Goal: Task Accomplishment & Management: Use online tool/utility

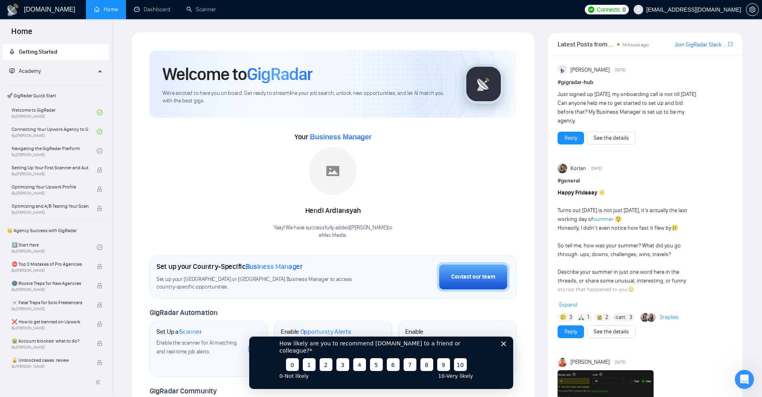
click at [505, 345] on icon "Close survey" at bounding box center [503, 343] width 5 height 5
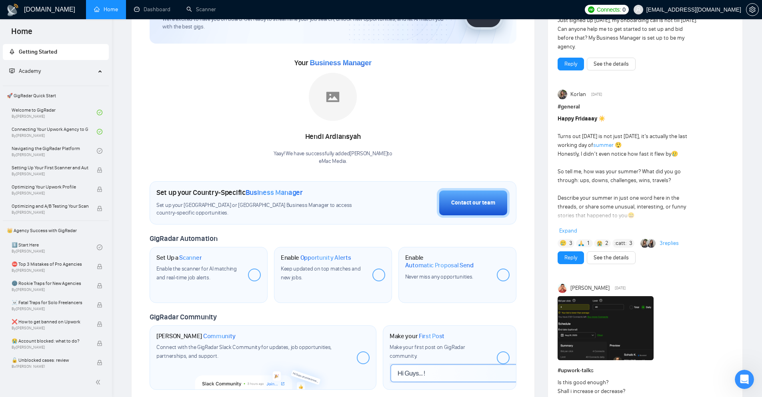
scroll to position [126, 0]
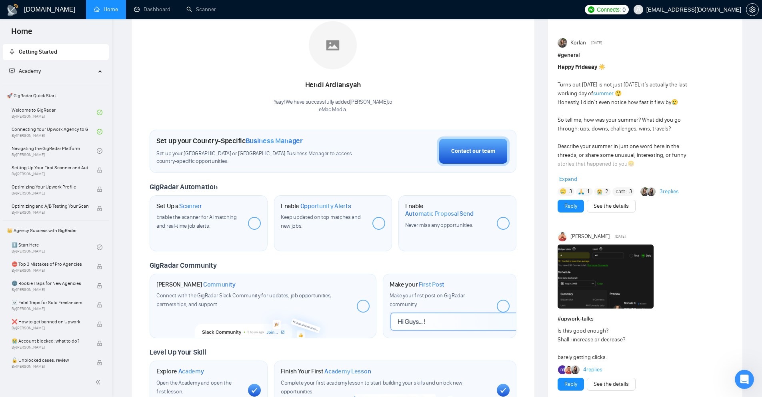
click at [185, 210] on div "Set Up a Scanner Enable the scanner for AI matching and real-time job alerts." at bounding box center [198, 216] width 85 height 29
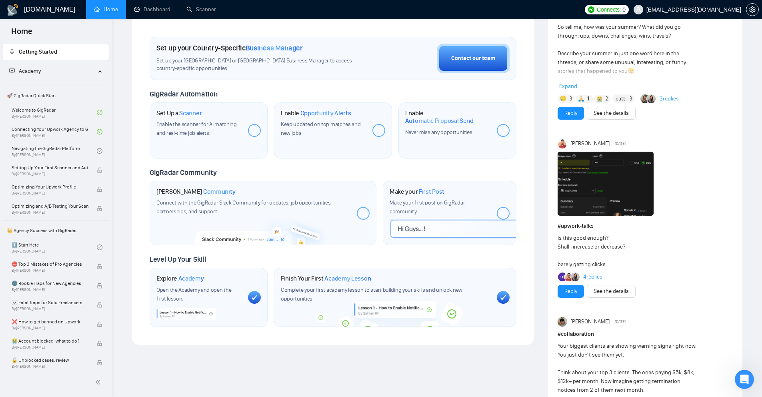
scroll to position [42, 0]
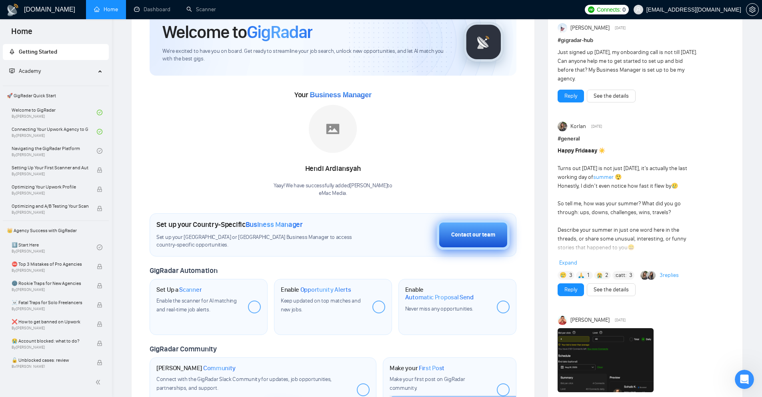
click at [471, 237] on div "Contact our team" at bounding box center [473, 234] width 44 height 9
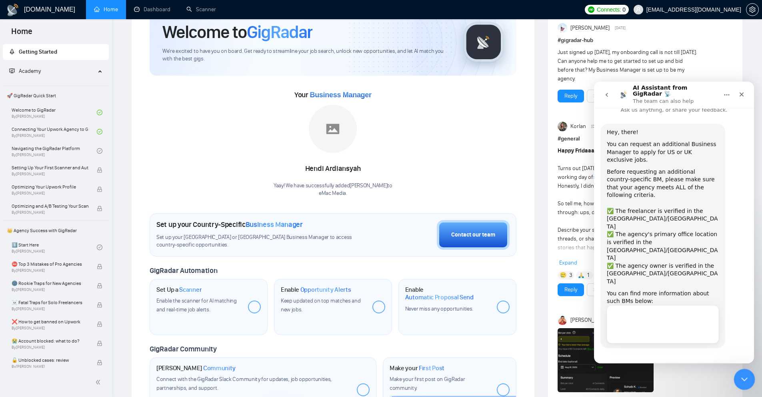
scroll to position [10, 0]
click at [746, 374] on icon "Close Intercom Messenger" at bounding box center [743, 378] width 10 height 10
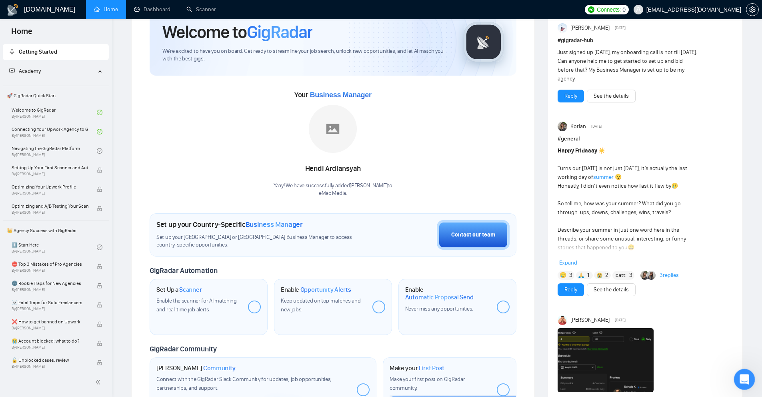
scroll to position [13, 0]
click at [76, 152] on link "Navigating the GigRadar Platform By Vlad Timinsky" at bounding box center [54, 151] width 85 height 18
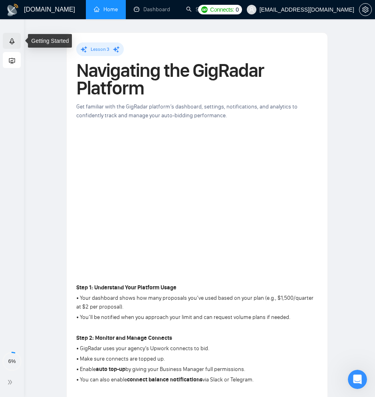
click at [14, 44] on link "Getting Started" at bounding box center [33, 40] width 48 height 7
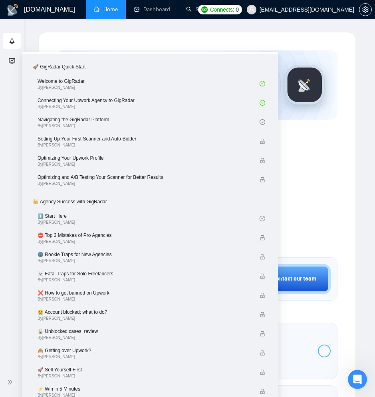
click at [18, 64] on div "Academy" at bounding box center [12, 60] width 18 height 16
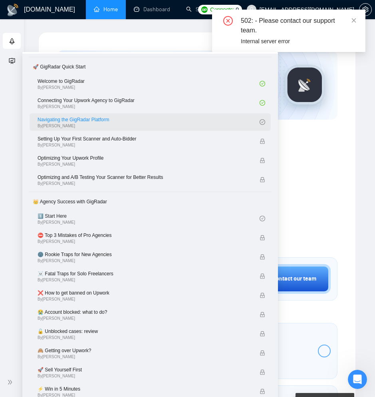
click at [151, 116] on link "Navigating the GigRadar Platform By Vlad Timinsky" at bounding box center [149, 122] width 222 height 18
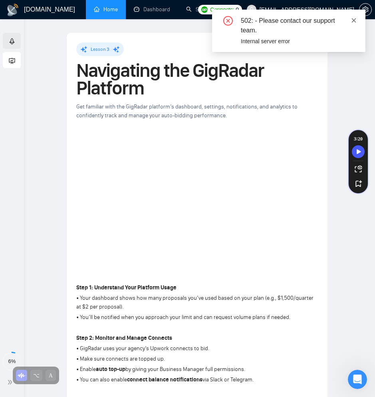
click at [355, 22] on icon "close" at bounding box center [354, 20] width 4 height 4
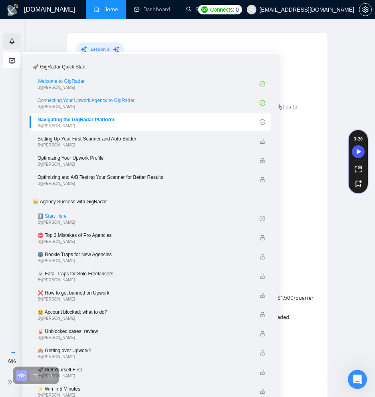
click at [10, 62] on icon "fund-projection-screen" at bounding box center [12, 61] width 6 height 6
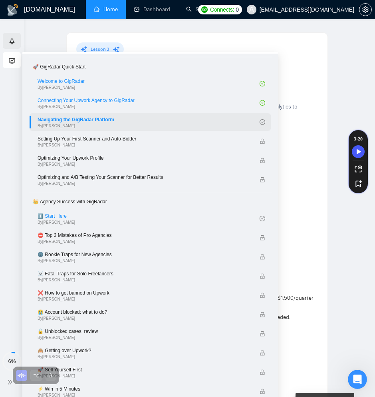
click at [265, 121] on icon "check-circle" at bounding box center [263, 122] width 6 height 6
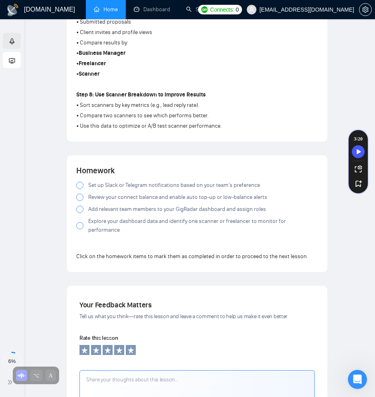
scroll to position [614, 0]
click at [98, 185] on span "Set up Slack or Telegram notifications based on your team’s preference" at bounding box center [174, 185] width 172 height 9
click at [80, 196] on div at bounding box center [79, 197] width 7 height 7
click at [81, 210] on div at bounding box center [79, 209] width 7 height 7
click at [80, 223] on div at bounding box center [79, 225] width 7 height 7
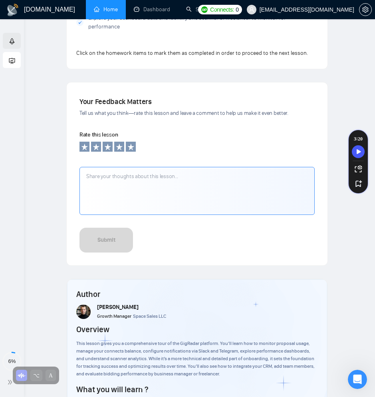
scroll to position [991, 0]
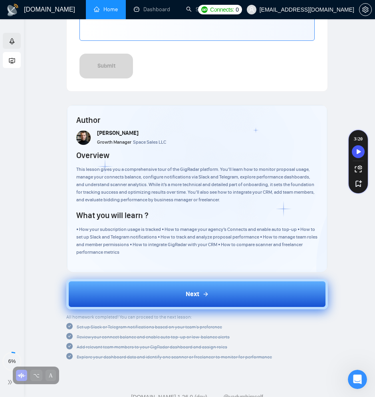
click at [176, 288] on button "Next" at bounding box center [197, 294] width 262 height 30
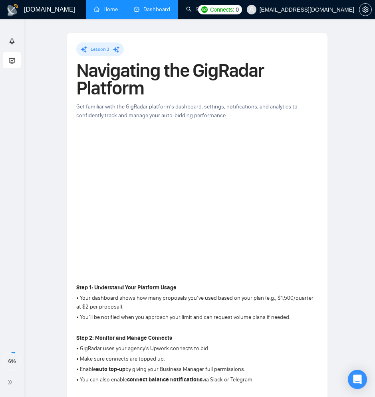
click at [156, 10] on link "Dashboard" at bounding box center [152, 9] width 36 height 7
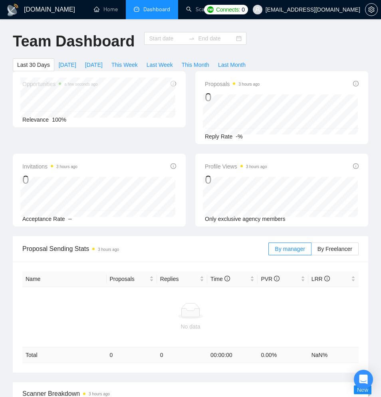
type input "2025-07-31"
type input "2025-08-30"
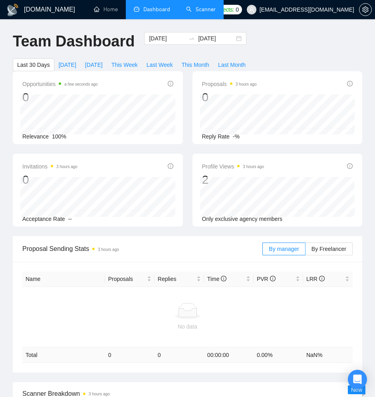
click at [205, 8] on link "Scanner" at bounding box center [201, 9] width 30 height 7
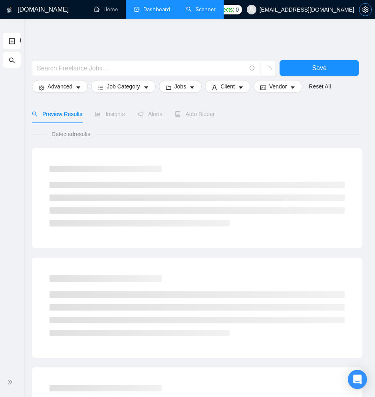
click at [365, 7] on icon "setting" at bounding box center [366, 9] width 6 height 6
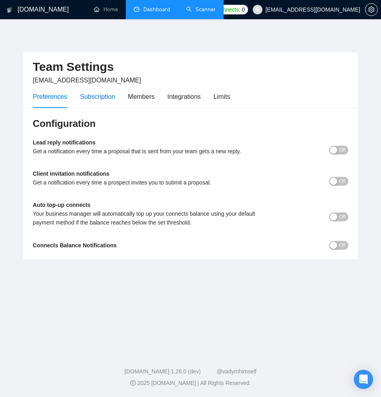
click at [106, 99] on div "Subscription" at bounding box center [97, 97] width 35 height 10
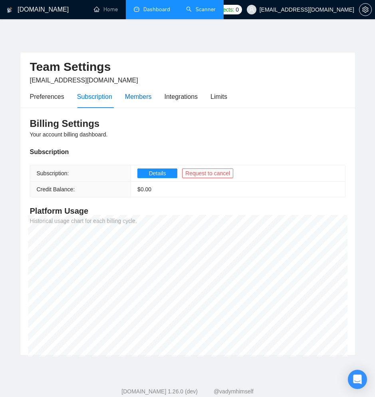
click at [132, 96] on div "Members" at bounding box center [138, 97] width 27 height 10
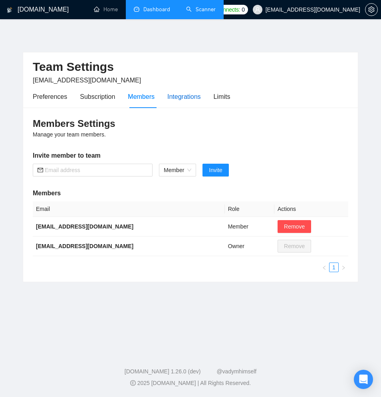
click at [183, 98] on div "Integrations" at bounding box center [185, 97] width 34 height 10
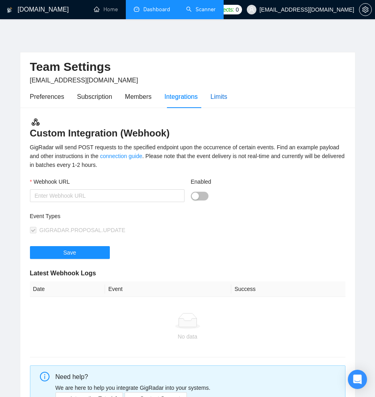
click at [223, 95] on div "Limits" at bounding box center [219, 97] width 17 height 10
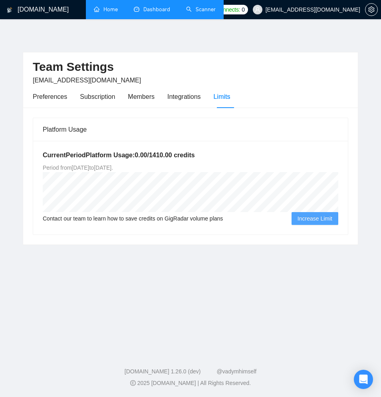
click at [107, 10] on link "Home" at bounding box center [106, 9] width 24 height 7
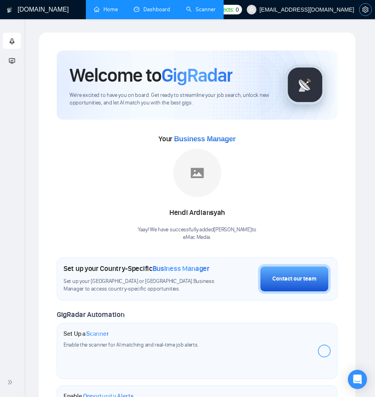
click at [368, 8] on icon "setting" at bounding box center [366, 9] width 6 height 6
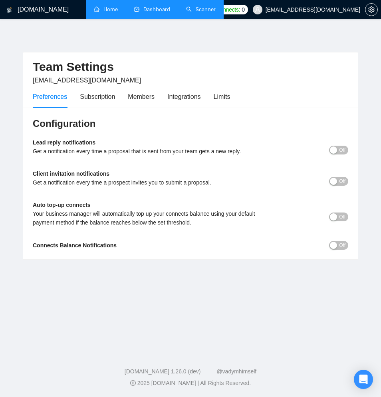
click at [338, 150] on button "Off" at bounding box center [338, 150] width 19 height 9
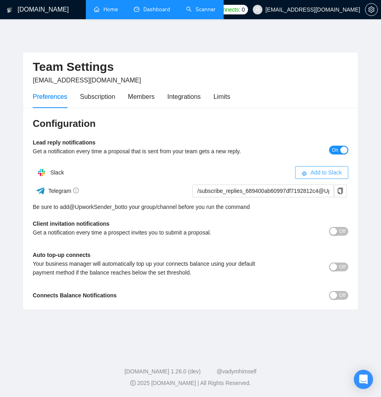
click at [323, 174] on span "Add to Slack" at bounding box center [327, 172] width 32 height 9
click at [331, 231] on div "button" at bounding box center [333, 230] width 7 height 7
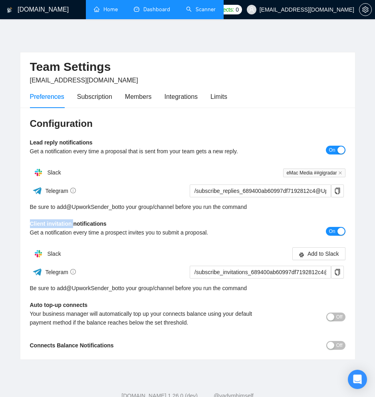
drag, startPoint x: 31, startPoint y: 225, endPoint x: 74, endPoint y: 222, distance: 43.7
click at [74, 222] on b "Client invitation notifications" at bounding box center [68, 223] width 77 height 6
copy b "Client invitation"
click at [329, 255] on span "Add to Slack" at bounding box center [324, 253] width 32 height 9
click at [338, 318] on span "Off" at bounding box center [340, 316] width 6 height 9
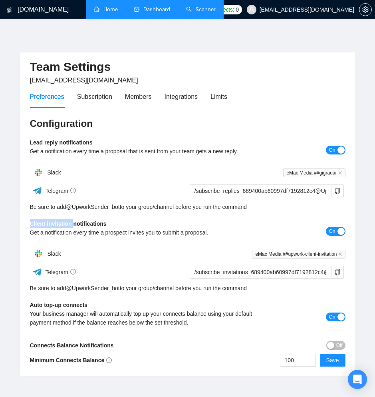
click at [337, 349] on span "Off" at bounding box center [340, 345] width 6 height 9
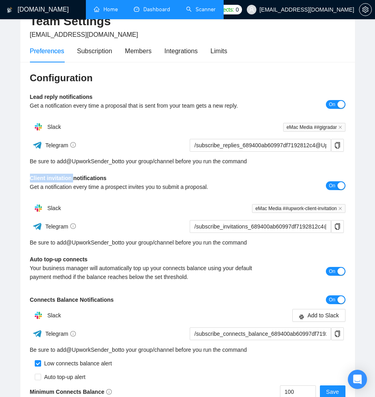
scroll to position [118, 0]
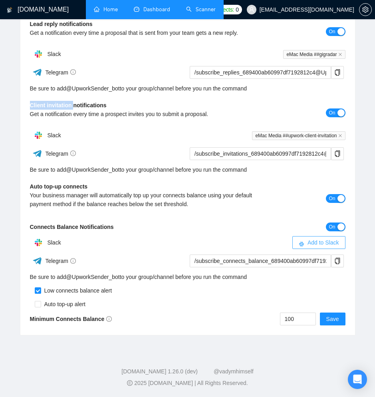
click at [312, 241] on span "Add to Slack" at bounding box center [324, 242] width 32 height 9
click at [40, 305] on input "checkbox" at bounding box center [38, 304] width 6 height 6
checkbox input "true"
click at [331, 315] on span "Save" at bounding box center [333, 318] width 13 height 9
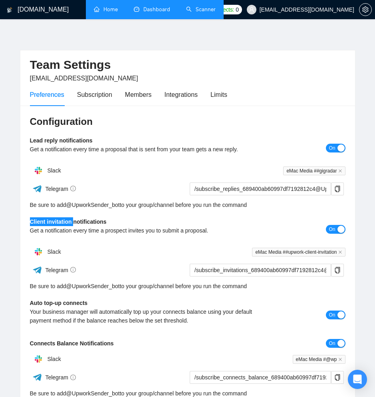
scroll to position [0, 0]
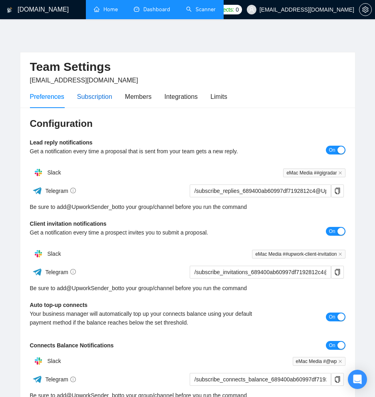
click at [93, 96] on div "Subscription" at bounding box center [94, 97] width 35 height 10
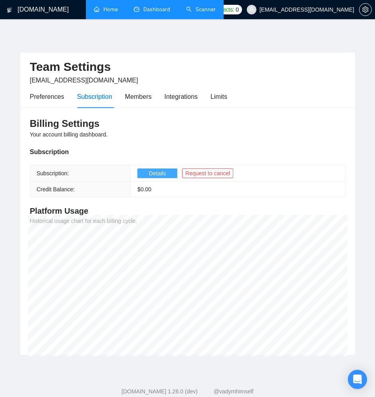
click at [152, 170] on span "Details" at bounding box center [157, 173] width 17 height 9
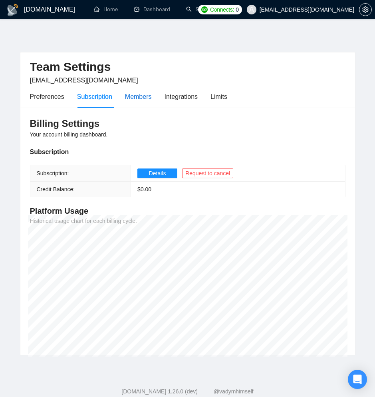
click at [145, 100] on div "Members" at bounding box center [138, 97] width 27 height 10
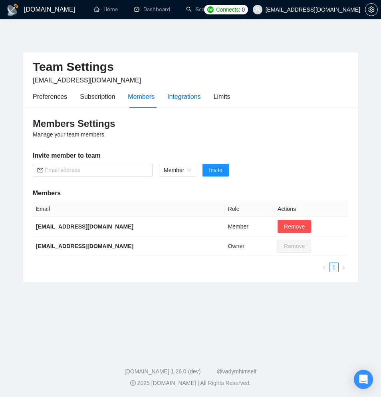
click at [191, 94] on div "Integrations" at bounding box center [185, 97] width 34 height 10
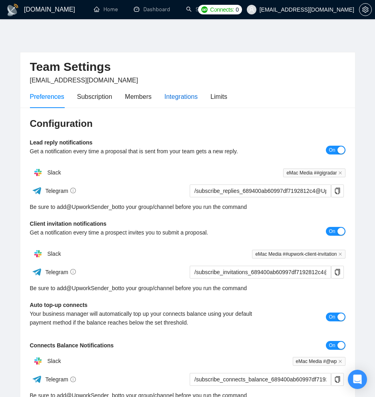
click at [178, 96] on div "Integrations" at bounding box center [182, 97] width 34 height 10
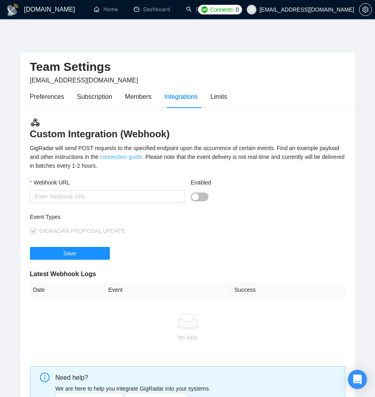
click at [142, 160] on link "connection guide" at bounding box center [121, 157] width 42 height 6
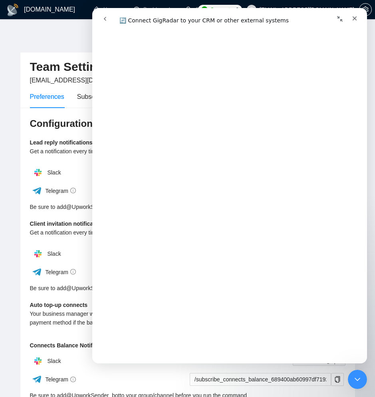
scroll to position [3159, 0]
click at [353, 16] on icon "Close" at bounding box center [355, 18] width 6 height 6
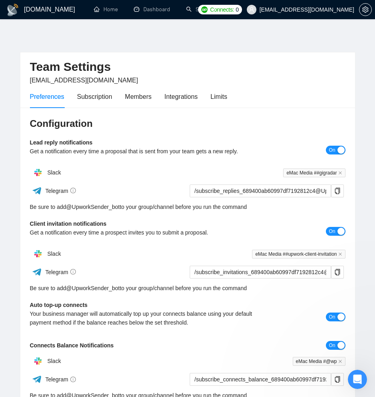
scroll to position [0, 0]
click at [225, 52] on div "Team Settings wp@emacmedia.co" at bounding box center [188, 68] width 316 height 33
click at [150, 12] on link "Dashboard" at bounding box center [152, 9] width 36 height 7
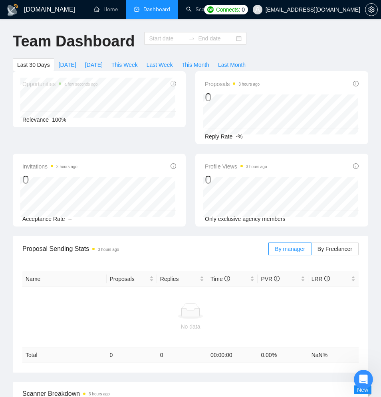
type input "2025-07-31"
type input "2025-08-30"
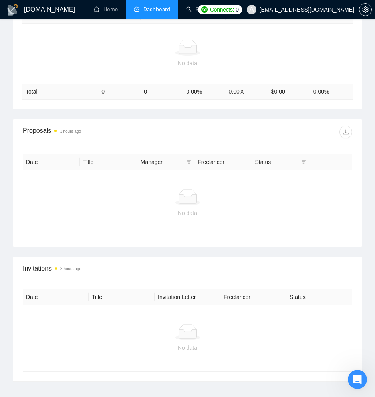
scroll to position [462, 0]
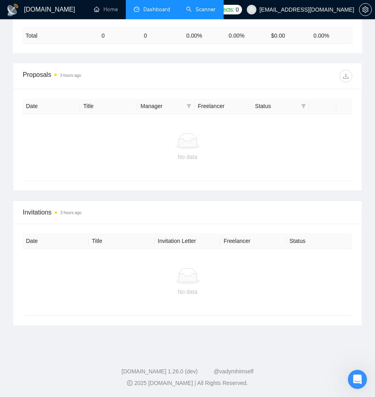
click at [201, 8] on link "Scanner" at bounding box center [201, 9] width 30 height 7
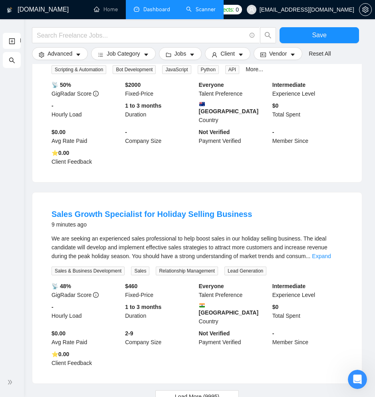
scroll to position [828, 0]
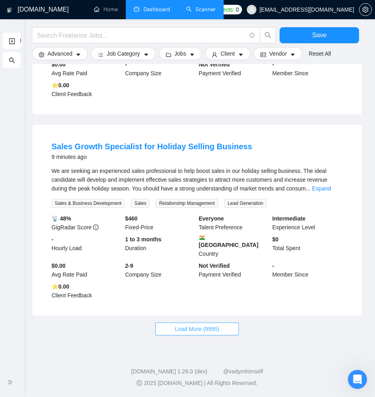
click at [200, 329] on span "Load More (9995)" at bounding box center [197, 328] width 44 height 9
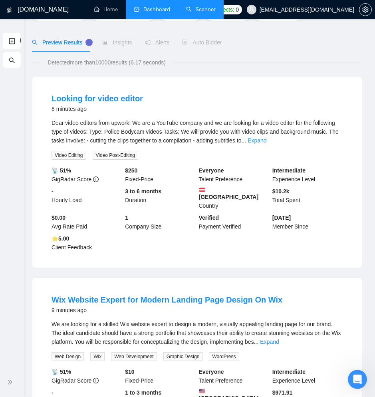
scroll to position [0, 0]
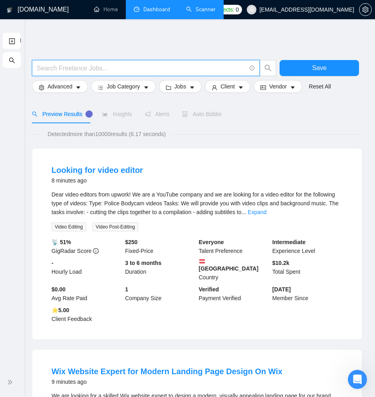
click at [105, 68] on input "text" at bounding box center [141, 68] width 209 height 10
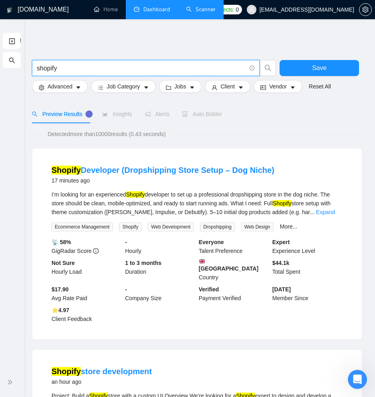
click at [115, 70] on input "shopify" at bounding box center [141, 68] width 209 height 10
type input "wordpress"
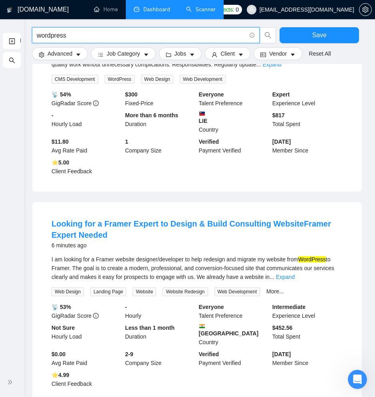
scroll to position [159, 0]
click at [74, 32] on input "wordpress" at bounding box center [141, 35] width 209 height 10
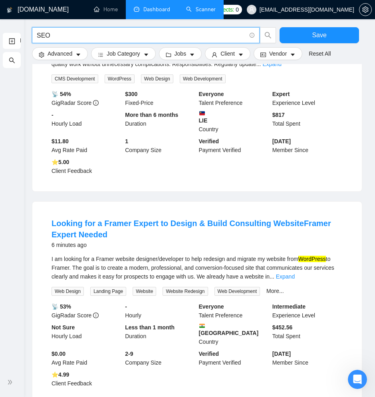
type input "SEO"
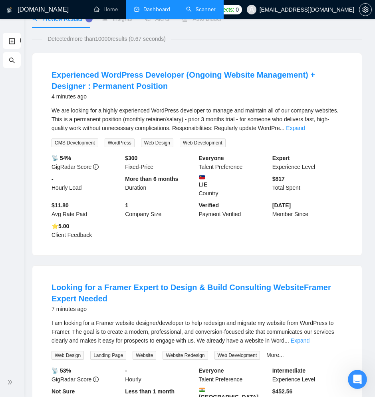
scroll to position [0, 0]
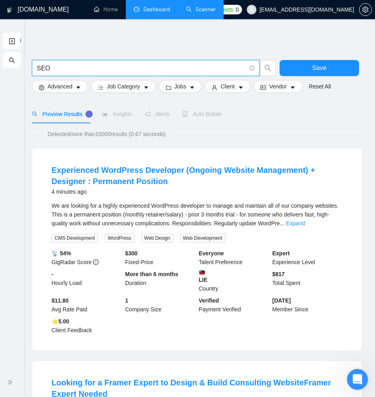
click at [354, 384] on div "Open Intercom Messenger" at bounding box center [356, 378] width 26 height 26
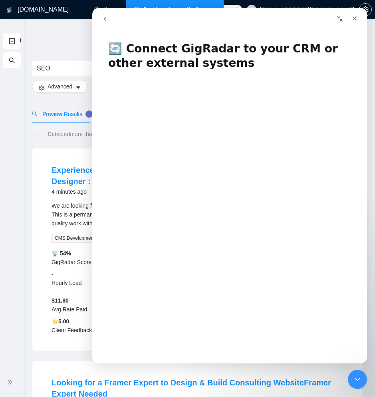
click at [107, 18] on icon "go back" at bounding box center [105, 19] width 6 height 6
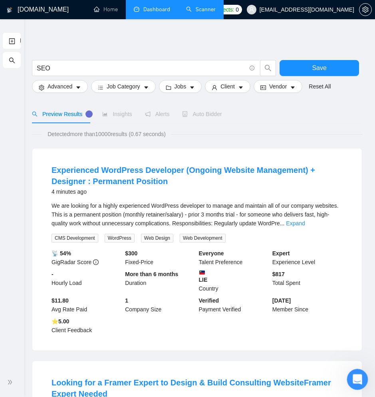
click at [355, 379] on icon "Open Intercom Messenger" at bounding box center [357, 378] width 6 height 6
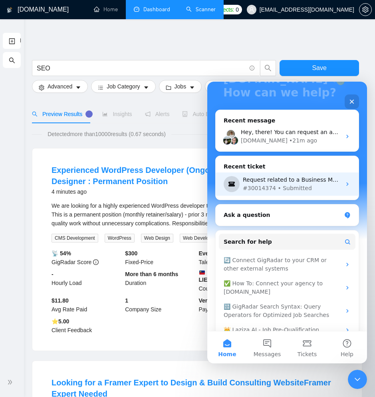
scroll to position [94, 0]
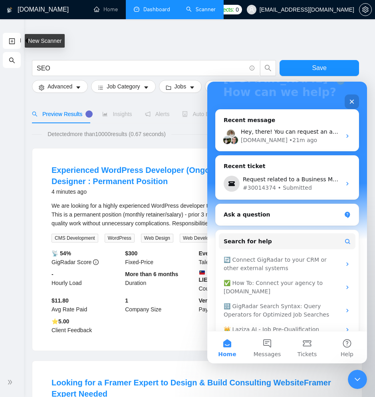
click at [14, 42] on link "New Scanner" at bounding box center [12, 41] width 6 height 16
click at [170, 115] on span "Alerts" at bounding box center [157, 114] width 25 height 6
click at [361, 377] on icon "Close Intercom Messenger" at bounding box center [357, 378] width 10 height 10
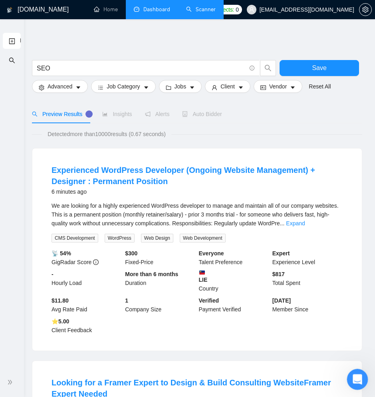
click at [359, 377] on icon "Open Intercom Messenger" at bounding box center [356, 377] width 13 height 13
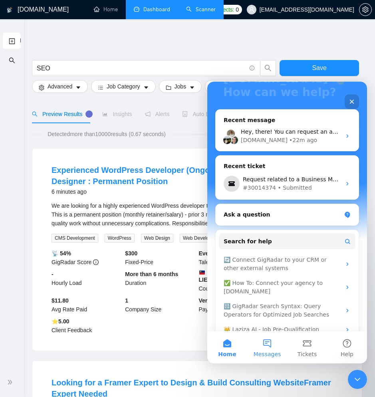
click at [266, 348] on button "Messages" at bounding box center [267, 347] width 40 height 32
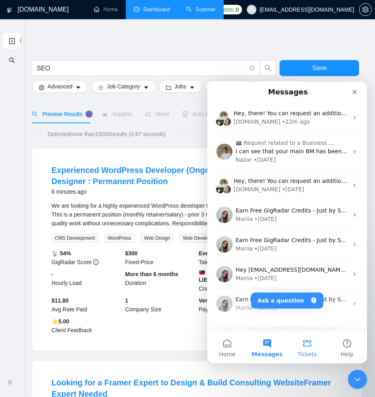
click at [315, 347] on button "Tickets" at bounding box center [307, 347] width 40 height 32
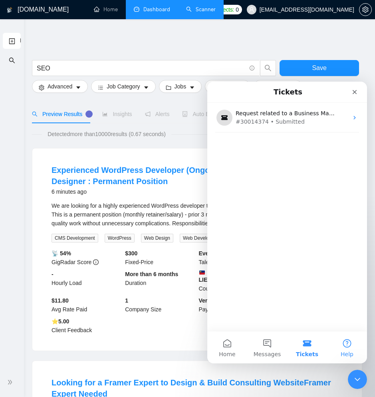
click at [347, 346] on button "Help" at bounding box center [347, 347] width 40 height 32
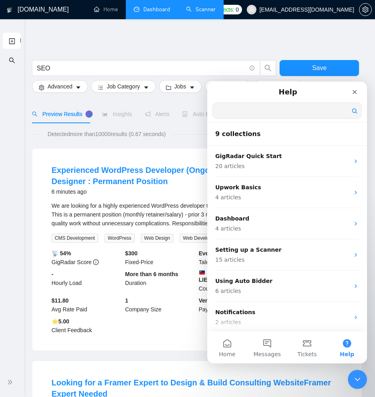
click at [261, 107] on input "Search for help" at bounding box center [287, 111] width 149 height 16
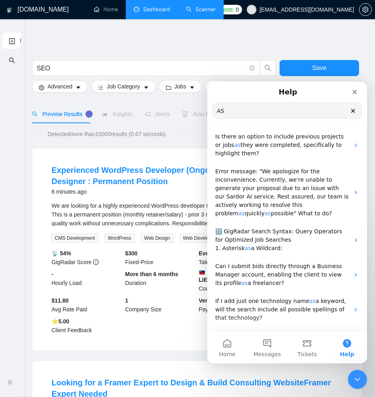
type input "A"
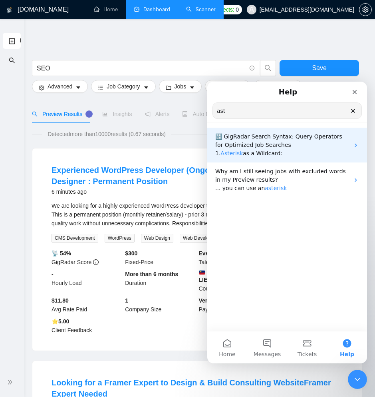
type input "ast"
click at [260, 139] on span "🔠 GigRadar Search Syntax: Query Operators for Optimized Job Searches" at bounding box center [278, 140] width 127 height 15
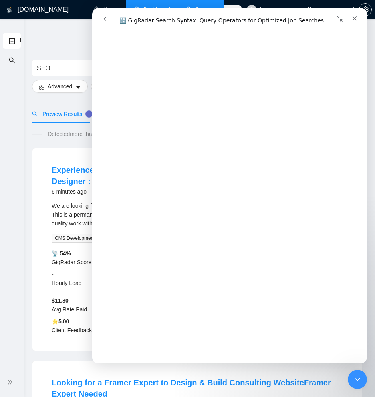
scroll to position [2355, 0]
click at [357, 375] on icon "Close Intercom Messenger" at bounding box center [357, 378] width 10 height 10
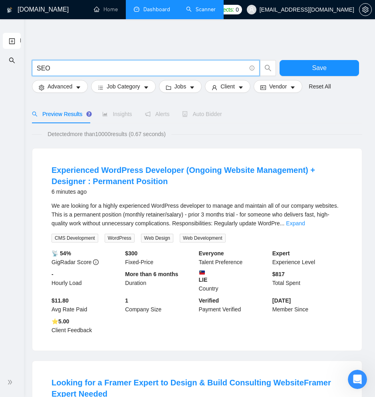
click at [121, 70] on input "SEO" at bounding box center [141, 68] width 209 height 10
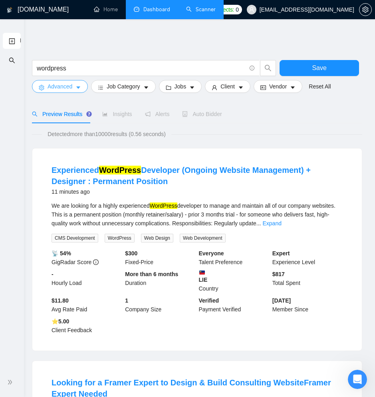
click at [60, 88] on span "Advanced" at bounding box center [60, 86] width 25 height 9
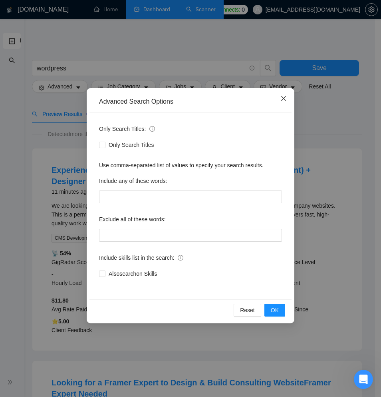
click at [281, 96] on icon "close" at bounding box center [284, 98] width 6 height 6
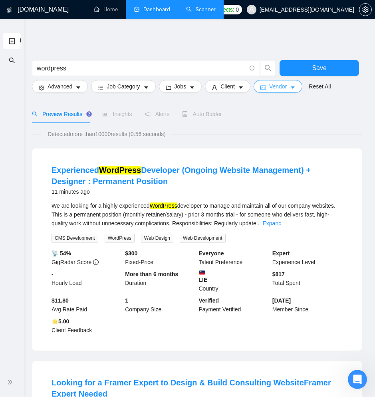
click at [286, 88] on span "Vendor" at bounding box center [278, 86] width 18 height 9
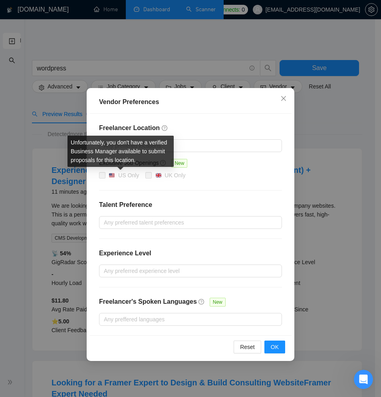
click at [101, 175] on span at bounding box center [102, 175] width 6 height 6
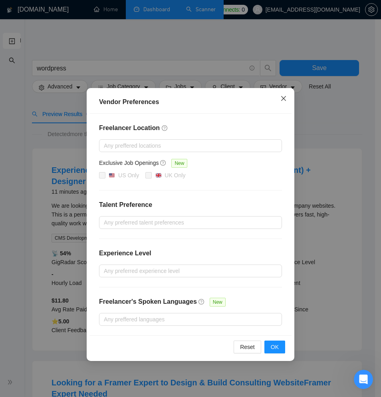
click at [288, 98] on span "Close" at bounding box center [284, 99] width 22 height 22
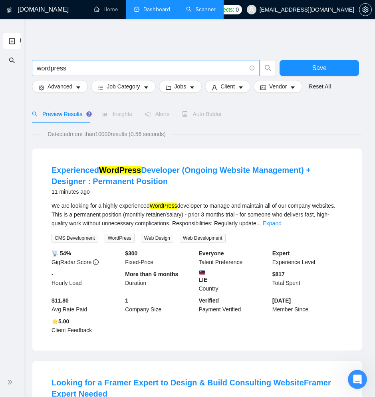
click at [77, 68] on input "wordpress" at bounding box center [141, 68] width 209 height 10
click at [363, 374] on div "Open Intercom Messenger" at bounding box center [356, 378] width 26 height 26
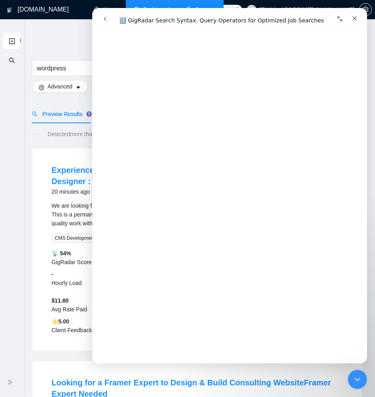
scroll to position [1354, 0]
click at [69, 69] on input "wordpress" at bounding box center [141, 68] width 209 height 10
click at [351, 371] on div "Close Intercom Messenger" at bounding box center [356, 377] width 19 height 19
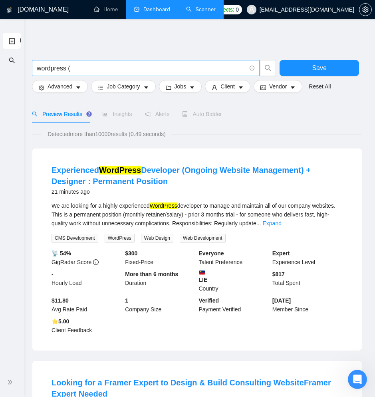
click at [106, 64] on input "wordpress (" at bounding box center [141, 68] width 209 height 10
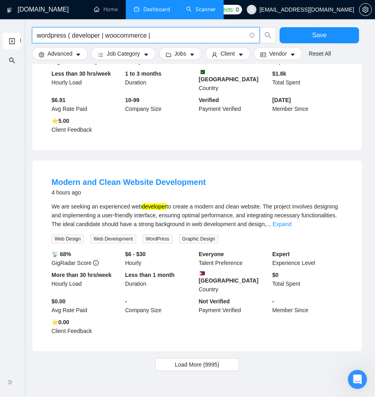
scroll to position [852, 0]
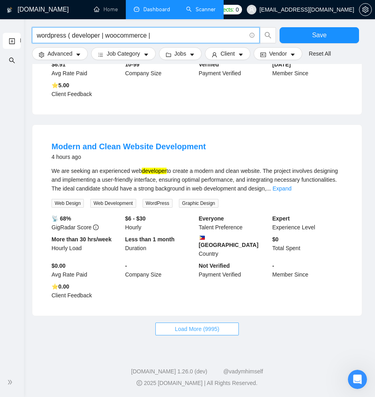
click at [202, 329] on span "Load More (9995)" at bounding box center [197, 328] width 44 height 9
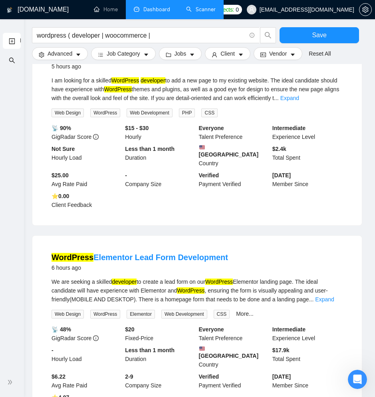
scroll to position [1175, 0]
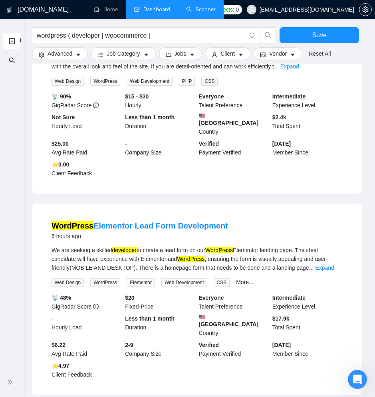
click at [258, 248] on div "We are seeking a skilled developer to create a lead form on our WordPress Eleme…" at bounding box center [197, 258] width 291 height 26
copy div "Elementor"
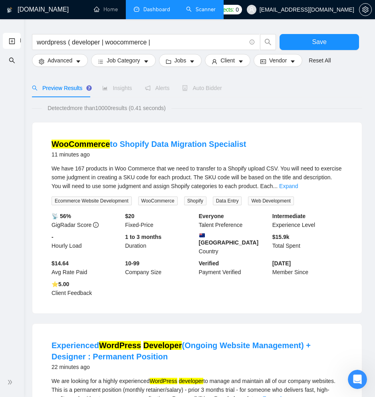
scroll to position [0, 0]
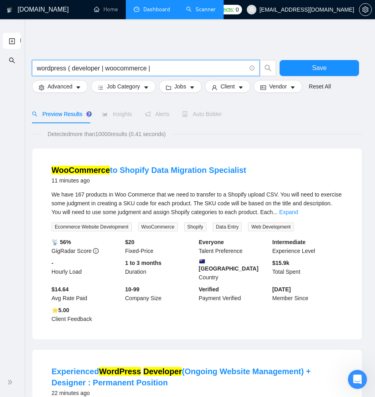
click at [162, 68] on input "wordpress ( developer | woocommerce |" at bounding box center [141, 68] width 209 height 10
paste input "Elementor"
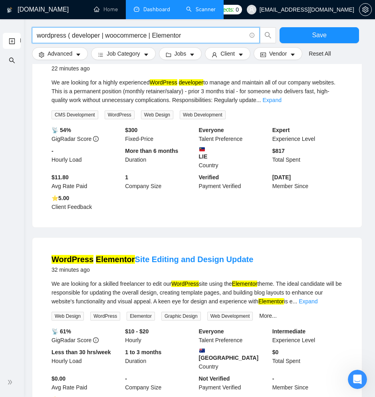
scroll to position [587, 0]
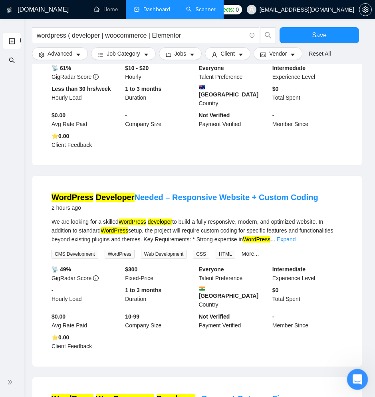
click at [353, 376] on icon "Open Intercom Messenger" at bounding box center [356, 377] width 13 height 13
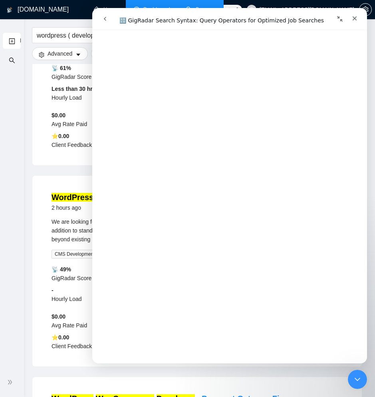
scroll to position [1940, 0]
click at [28, 277] on div "GigRadar.io Home Dashboard Scanner Connects: 0 wp@emacmedia.co wordpress ( deve…" at bounding box center [197, 37] width 356 height 1248
click at [353, 377] on icon "Close Intercom Messenger" at bounding box center [357, 378] width 10 height 10
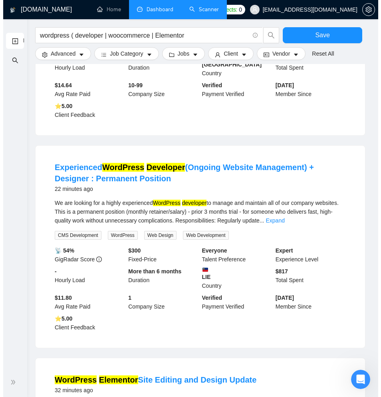
scroll to position [0, 0]
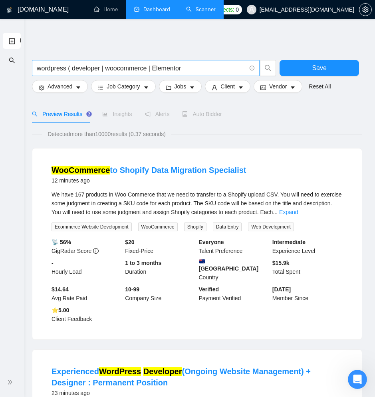
click at [194, 68] on input "wordpress ( developer | woocommerce | Elementor" at bounding box center [141, 68] width 209 height 10
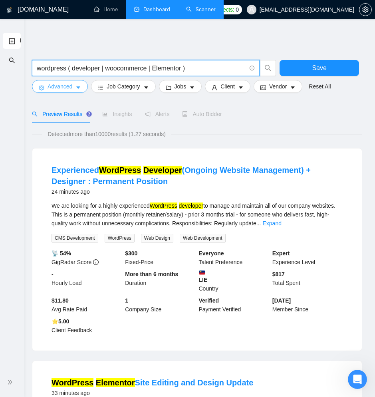
type input "wordpress ( developer | woocommerce | Elementor )"
click at [62, 86] on span "Advanced" at bounding box center [60, 86] width 25 height 9
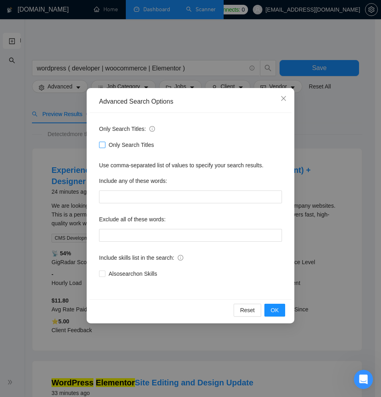
click at [104, 146] on input "Only Search Titles" at bounding box center [102, 145] width 6 height 6
checkbox input "true"
click at [102, 273] on input "Also exclude on Skills" at bounding box center [102, 273] width 6 height 6
click at [102, 276] on span at bounding box center [102, 273] width 6 height 6
click at [102, 276] on input "Also exclude on Skills" at bounding box center [102, 273] width 6 height 6
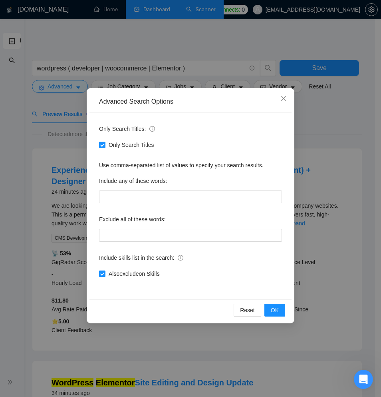
checkbox input "false"
click at [106, 146] on span "Only Search Titles" at bounding box center [132, 144] width 52 height 9
click at [105, 146] on input "Only Search Titles" at bounding box center [102, 145] width 6 height 6
checkbox input "false"
click at [284, 96] on icon "close" at bounding box center [284, 98] width 6 height 6
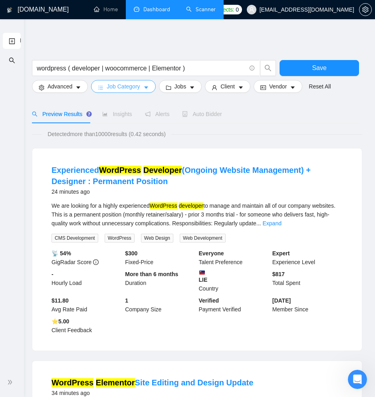
click at [116, 85] on span "Job Category" at bounding box center [123, 86] width 33 height 9
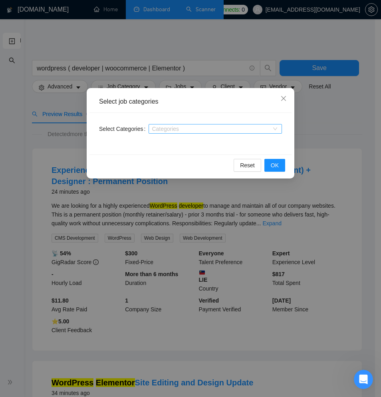
click at [182, 127] on div at bounding box center [212, 129] width 122 height 6
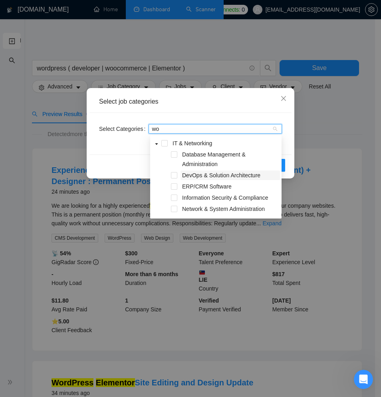
type input "w"
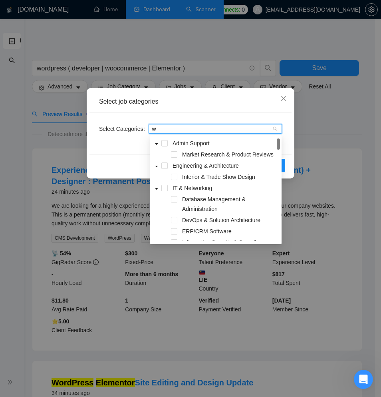
type input "we"
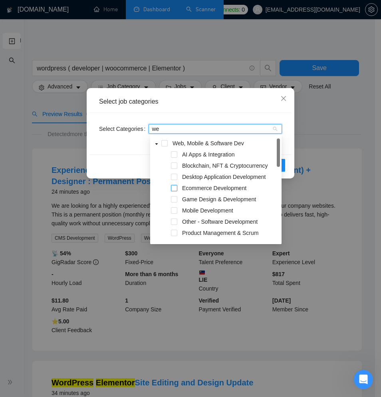
click at [175, 188] on span at bounding box center [174, 188] width 6 height 6
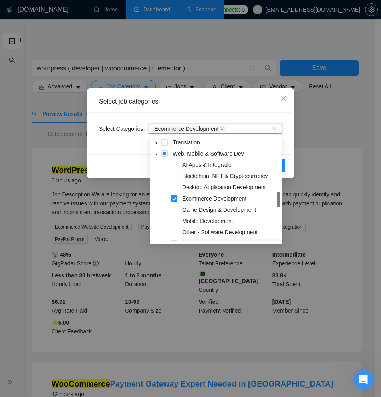
scroll to position [166, 0]
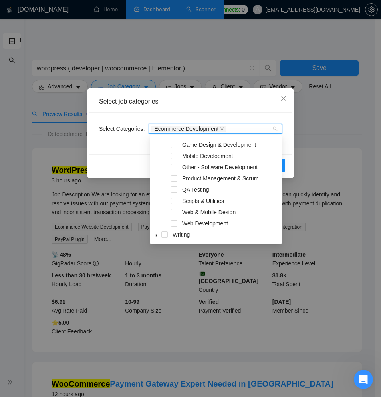
click at [180, 212] on div "Web & Mobile Design" at bounding box center [216, 212] width 128 height 11
click at [176, 212] on span at bounding box center [174, 212] width 6 height 6
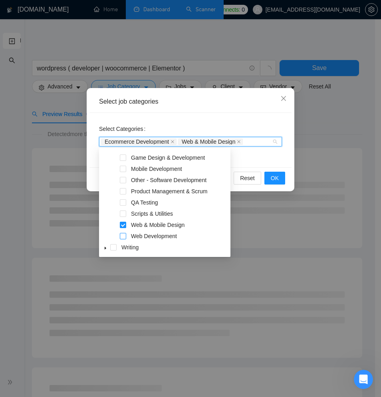
click at [123, 235] on span at bounding box center [123, 236] width 6 height 6
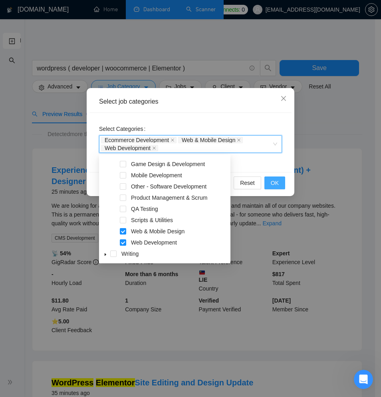
click at [274, 182] on span "OK" at bounding box center [275, 182] width 8 height 9
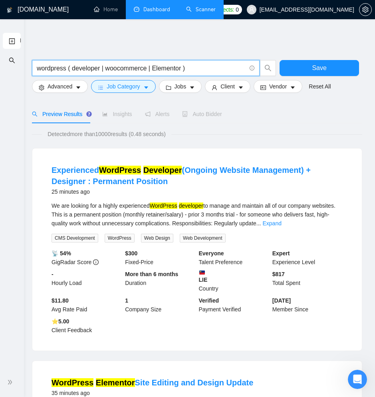
click at [183, 68] on input "wordpress ( developer | woocommerce | Elementor )" at bounding box center [141, 68] width 209 height 10
type input "wordpress ( developer | woocommerce | Elementor )"
click at [191, 88] on button "Jobs" at bounding box center [180, 86] width 43 height 13
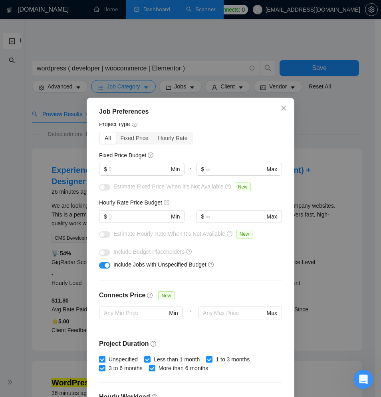
scroll to position [22, 0]
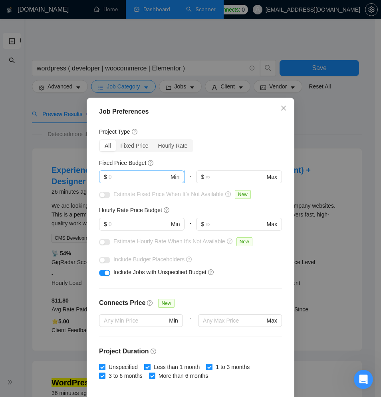
click at [147, 176] on input "text" at bounding box center [139, 176] width 60 height 9
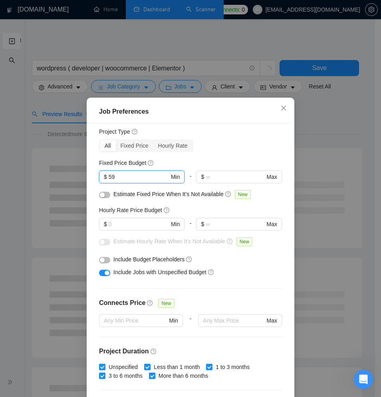
type input "5"
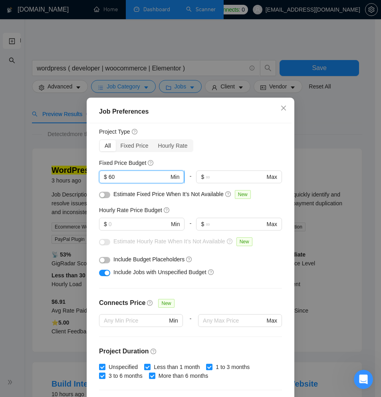
type input "6"
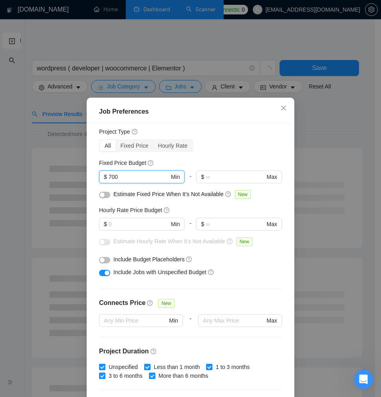
type input "700"
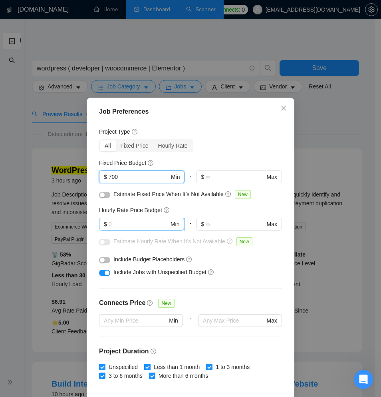
click at [114, 223] on input "text" at bounding box center [139, 223] width 60 height 9
type input "4"
type input "30"
click at [121, 178] on input "700" at bounding box center [139, 176] width 60 height 9
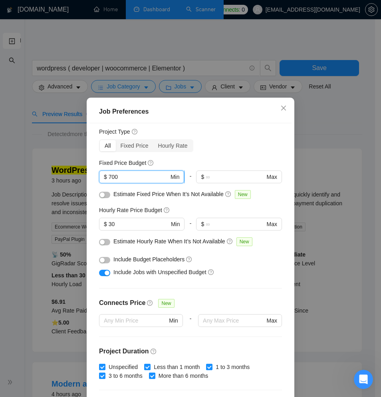
click at [121, 178] on input "700" at bounding box center [139, 176] width 60 height 9
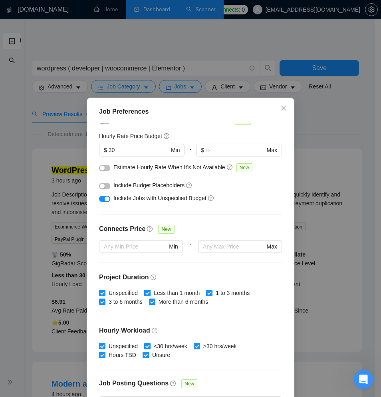
scroll to position [98, 0]
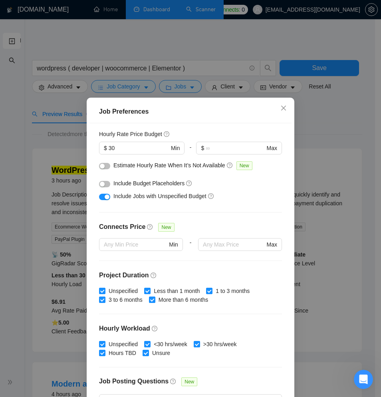
type input "500"
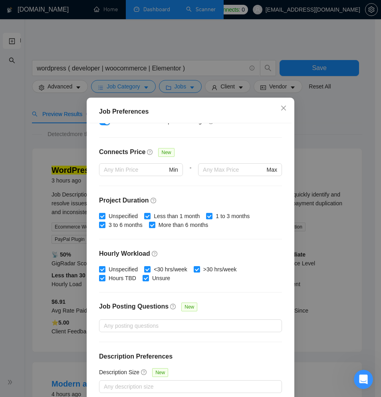
scroll to position [173, 0]
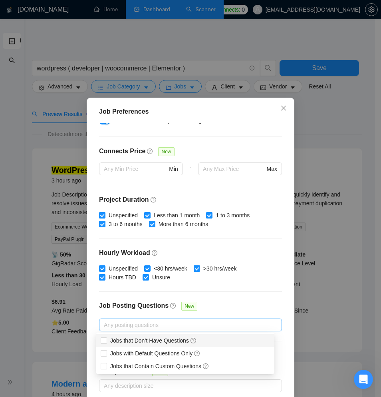
click at [160, 320] on div at bounding box center [186, 325] width 171 height 10
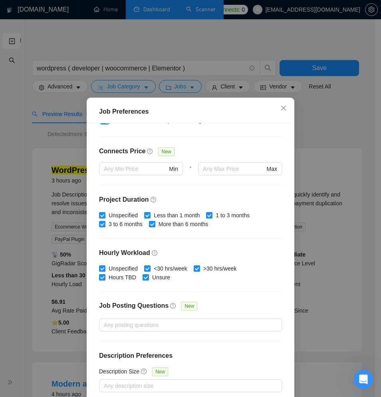
scroll to position [40, 0]
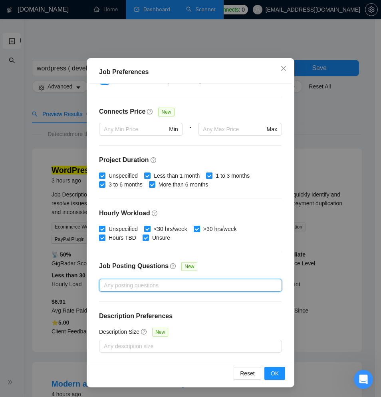
click at [150, 285] on div at bounding box center [186, 285] width 171 height 10
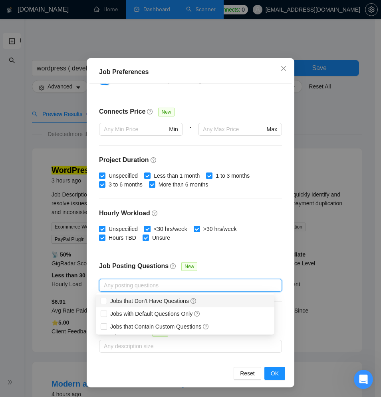
click at [217, 261] on div "Budget Project Type All Fixed Price Hourly Rate Fixed Price Budget $ 500 Min - …" at bounding box center [191, 222] width 202 height 277
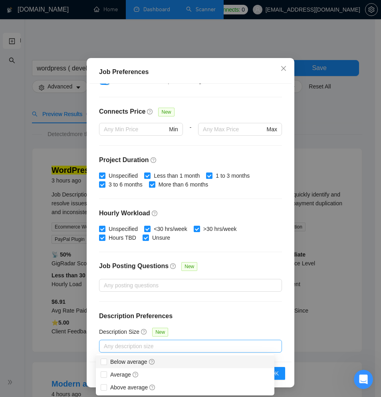
click at [149, 343] on div at bounding box center [186, 346] width 171 height 10
click at [185, 321] on div "Budget Project Type All Fixed Price Hourly Rate Fixed Price Budget $ 500 Min - …" at bounding box center [191, 222] width 202 height 277
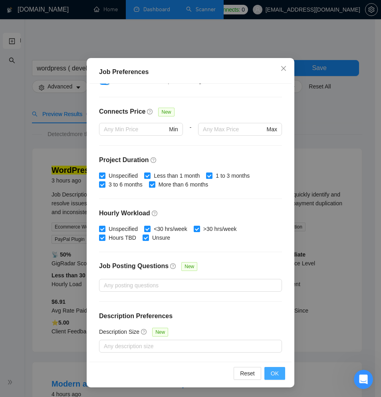
click at [265, 377] on button "OK" at bounding box center [275, 373] width 21 height 13
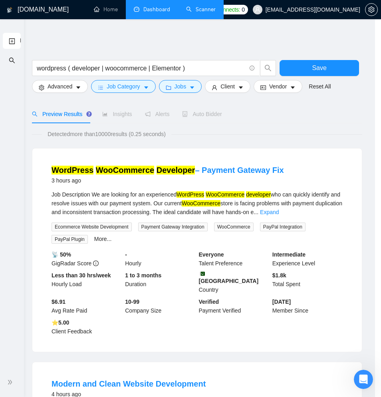
scroll to position [0, 0]
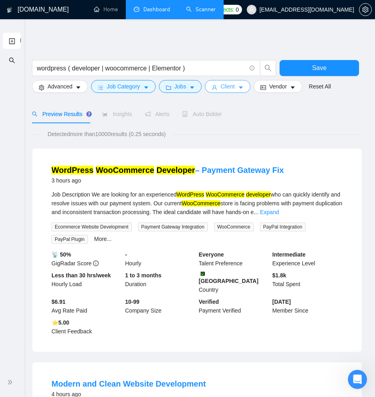
click at [231, 90] on span "Client" at bounding box center [228, 86] width 14 height 9
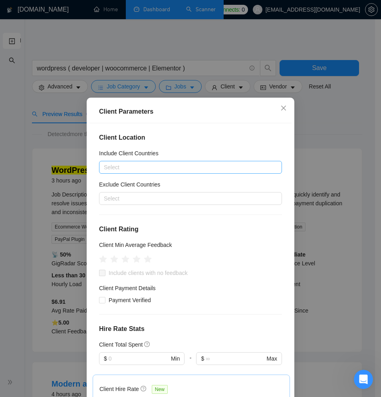
click at [124, 169] on div at bounding box center [186, 167] width 171 height 10
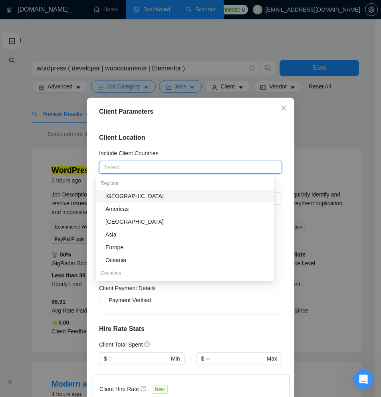
type input "u"
click at [153, 169] on div at bounding box center [186, 167] width 171 height 10
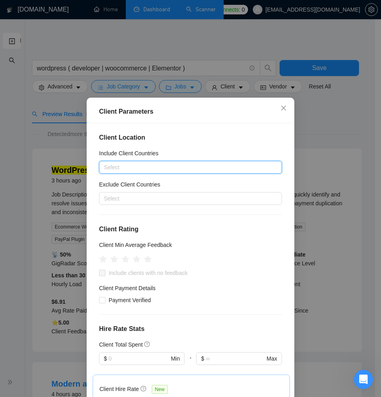
click at [153, 169] on div at bounding box center [186, 167] width 171 height 10
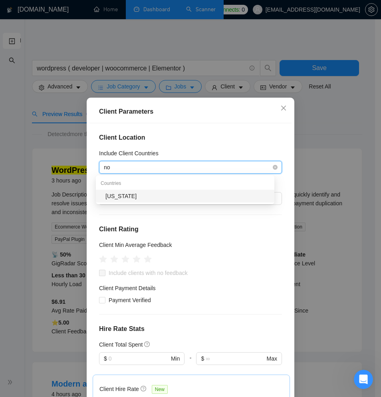
type input "n"
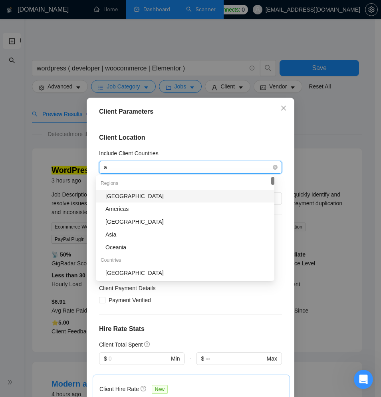
type input "am"
click at [124, 196] on div "Americas" at bounding box center [188, 195] width 164 height 9
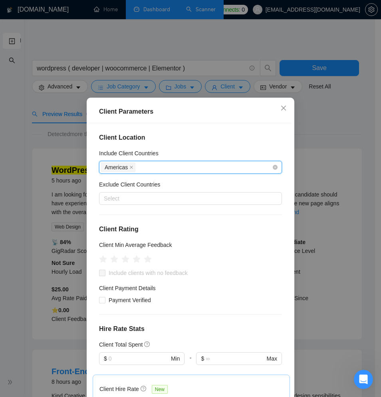
type input "e"
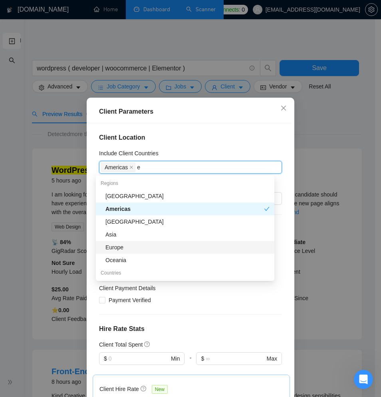
click at [140, 247] on div "Europe" at bounding box center [188, 247] width 164 height 9
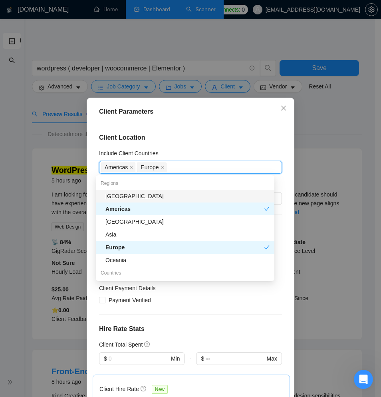
click at [139, 199] on div "Africa" at bounding box center [188, 195] width 164 height 9
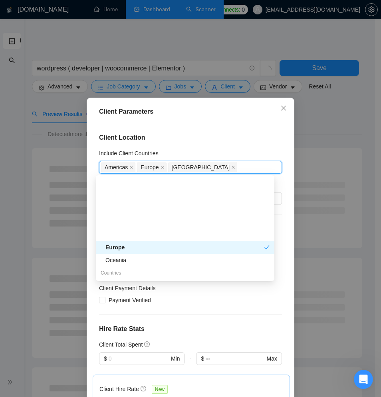
scroll to position [66, 0]
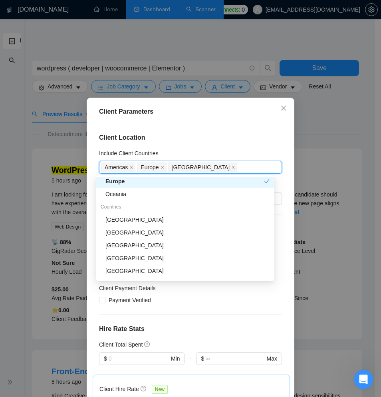
click at [175, 138] on h4 "Client Location" at bounding box center [190, 138] width 183 height 10
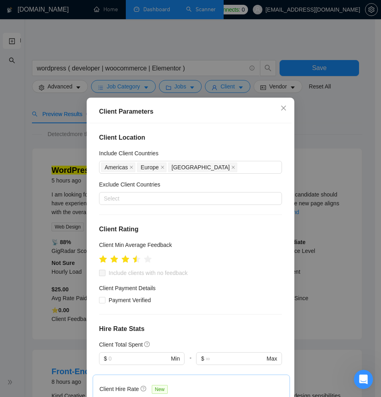
click at [129, 257] on ul at bounding box center [125, 258] width 53 height 12
click at [125, 260] on icon "star" at bounding box center [126, 259] width 8 height 8
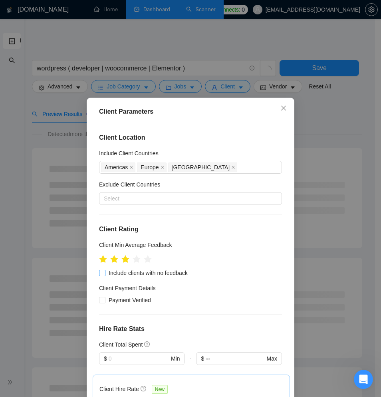
click at [102, 274] on span at bounding box center [102, 272] width 6 height 6
click at [102, 274] on input "Include clients with no feedback" at bounding box center [102, 272] width 6 height 6
checkbox input "true"
click at [102, 297] on span at bounding box center [102, 300] width 6 height 6
click at [102, 297] on input "Payment Verified" at bounding box center [102, 300] width 6 height 6
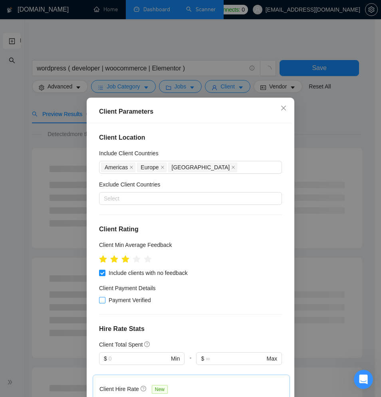
checkbox input "true"
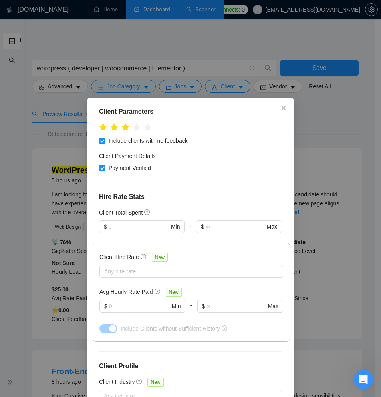
scroll to position [144, 0]
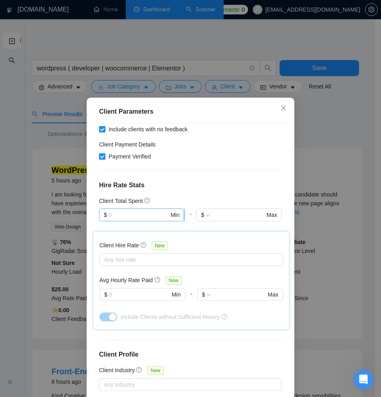
click at [120, 216] on input "text" at bounding box center [139, 214] width 60 height 9
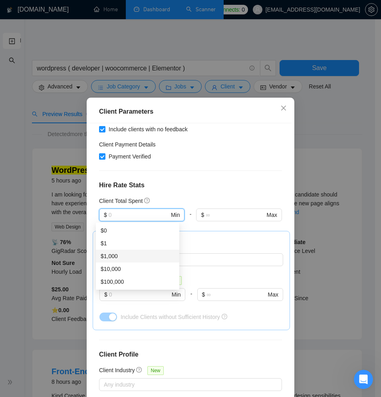
click at [119, 251] on div "$1,000" at bounding box center [138, 255] width 74 height 9
type input "1000"
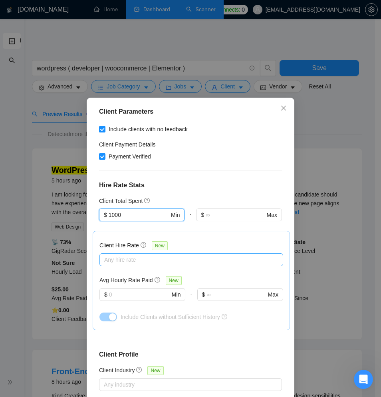
click at [122, 259] on div at bounding box center [188, 260] width 172 height 10
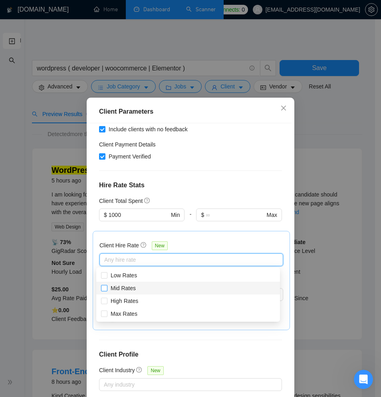
click at [122, 287] on span "Mid Rates" at bounding box center [123, 288] width 25 height 6
click at [107, 287] on input "Mid Rates" at bounding box center [104, 288] width 6 height 6
checkbox input "true"
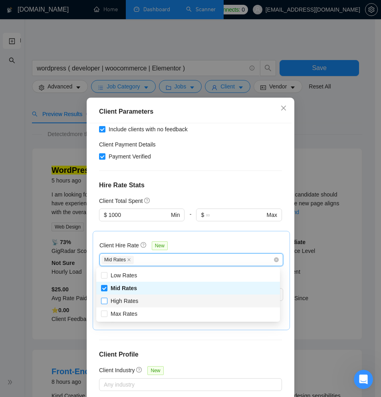
click at [120, 299] on span "High Rates" at bounding box center [125, 300] width 28 height 6
click at [107, 299] on input "High Rates" at bounding box center [104, 300] width 6 height 6
checkbox input "true"
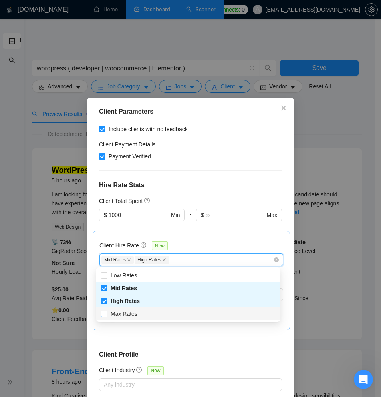
click at [120, 310] on span "Max Rates" at bounding box center [124, 313] width 27 height 6
click at [107, 310] on input "Max Rates" at bounding box center [104, 313] width 6 height 6
checkbox input "true"
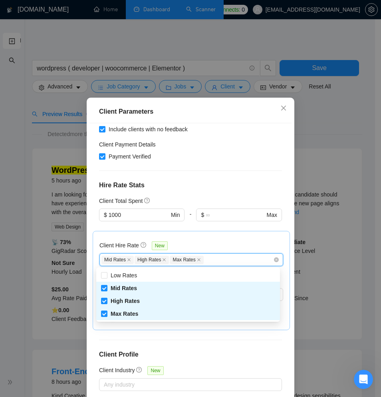
click at [138, 338] on div "Client Location Include Client Countries Americas Europe Africa Exclude Client …" at bounding box center [191, 261] width 202 height 277
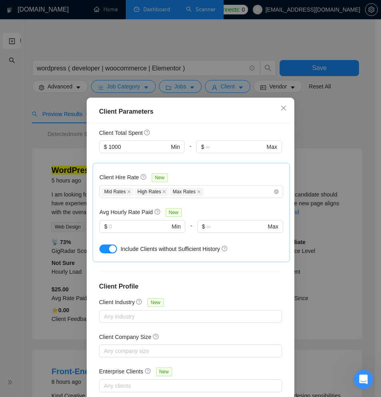
scroll to position [221, 0]
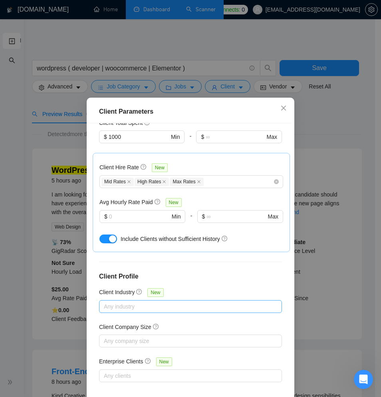
click at [177, 307] on div at bounding box center [186, 306] width 171 height 10
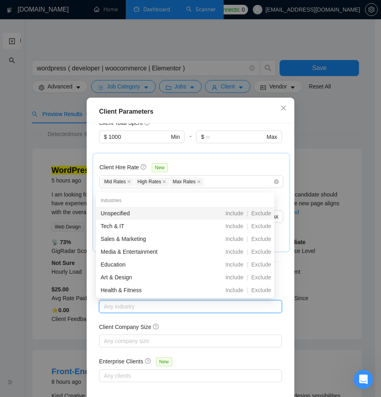
click at [184, 320] on div "Client Location Include Client Countries Americas Europe Africa Exclude Client …" at bounding box center [191, 261] width 202 height 277
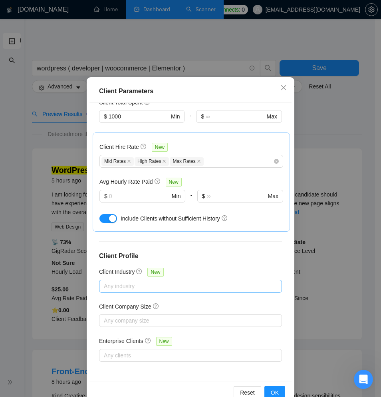
scroll to position [40, 0]
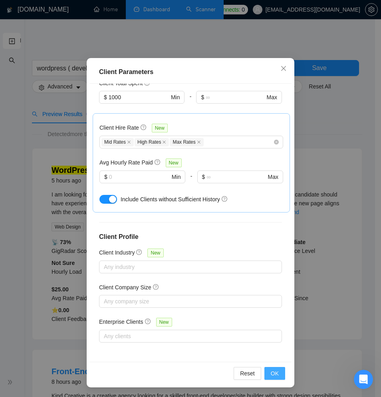
click at [272, 371] on span "OK" at bounding box center [275, 373] width 8 height 9
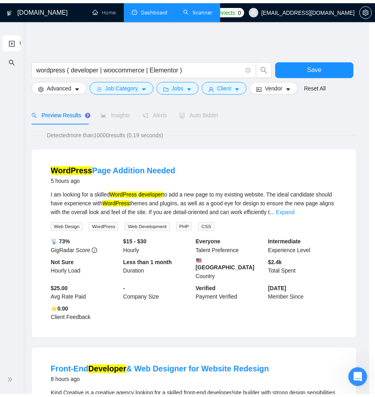
scroll to position [0, 0]
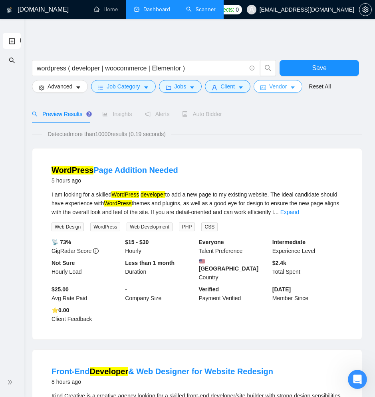
click at [293, 82] on button "Vendor" at bounding box center [278, 86] width 49 height 13
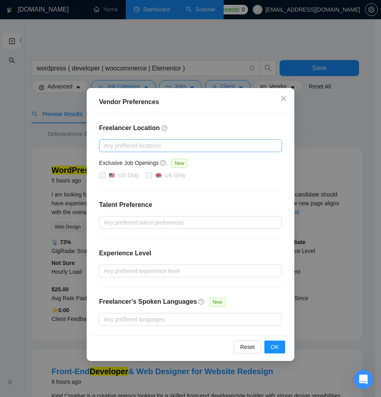
click at [131, 145] on div at bounding box center [186, 146] width 171 height 10
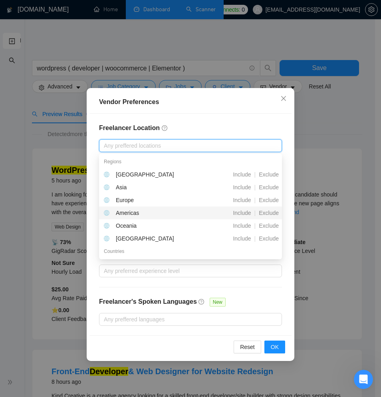
click at [170, 211] on div "Americas" at bounding box center [148, 212] width 89 height 9
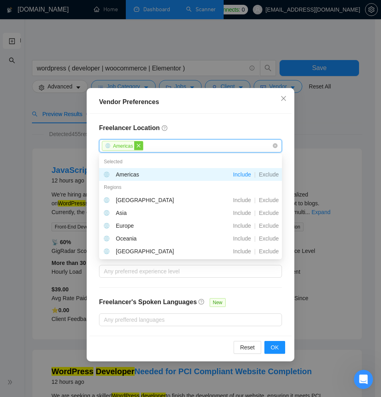
click at [143, 147] on span "close" at bounding box center [138, 145] width 9 height 9
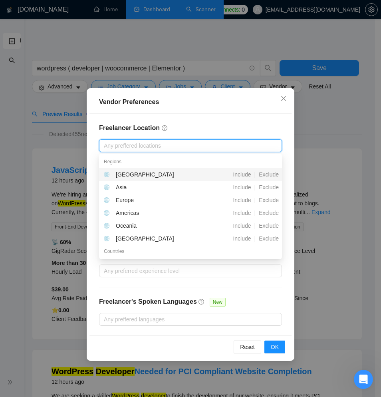
click at [193, 115] on div "Freelancer Location Any preffered locations Exclusive Job Openings New US Only …" at bounding box center [191, 224] width 202 height 221
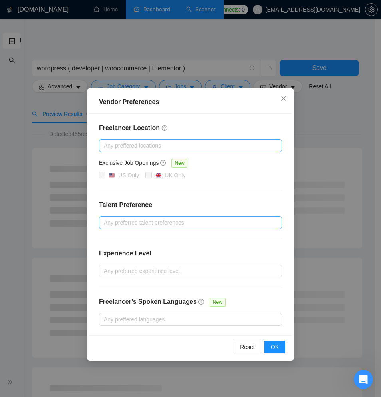
click at [181, 218] on div at bounding box center [186, 222] width 171 height 10
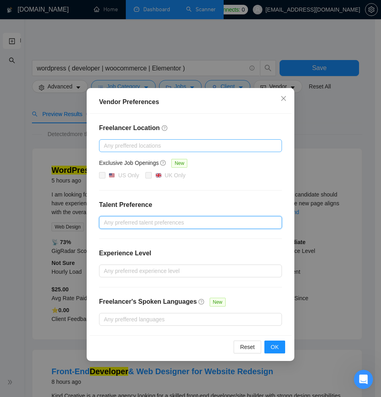
click at [185, 225] on div at bounding box center [186, 222] width 171 height 10
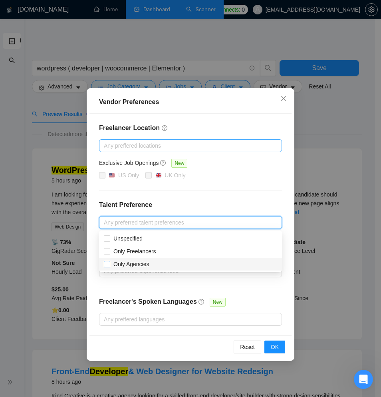
click at [114, 265] on span "Only Agencies" at bounding box center [132, 264] width 36 height 6
click at [110, 265] on input "Only Agencies" at bounding box center [107, 264] width 6 height 6
checkbox input "true"
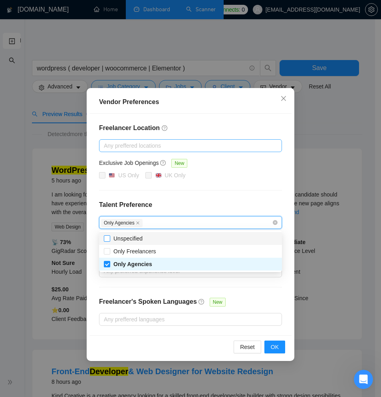
click at [109, 239] on input "Unspecified" at bounding box center [107, 238] width 6 height 6
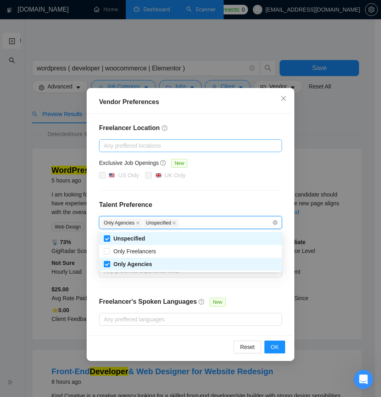
click at [108, 235] on input "Unspecified" at bounding box center [107, 238] width 6 height 6
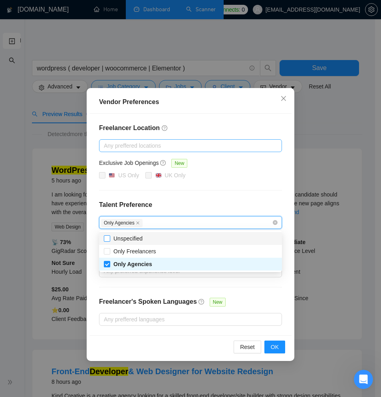
click at [108, 239] on input "Unspecified" at bounding box center [107, 238] width 6 height 6
checkbox input "true"
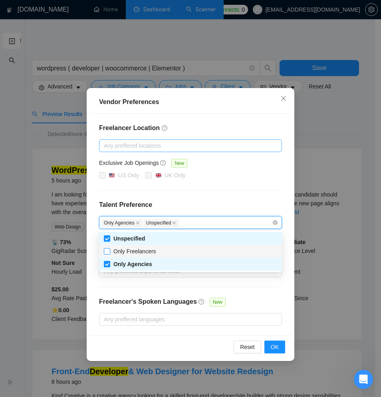
click at [107, 251] on input "Only Freelancers" at bounding box center [107, 251] width 6 height 6
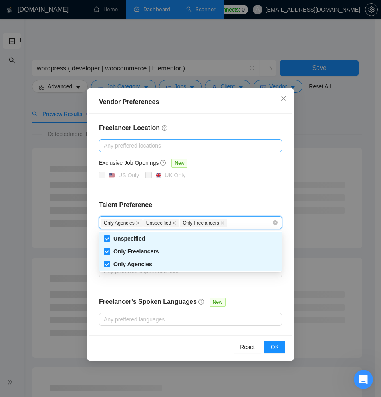
click at [107, 251] on input "Only Freelancers" at bounding box center [107, 251] width 6 height 6
checkbox input "false"
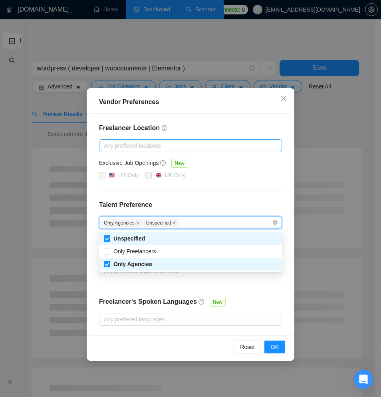
click at [160, 187] on div "Freelancer Location Any preffered locations Exclusive Job Openings New US Only …" at bounding box center [191, 224] width 202 height 221
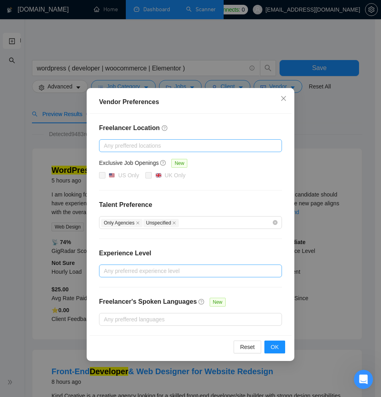
click at [164, 266] on div at bounding box center [186, 271] width 171 height 10
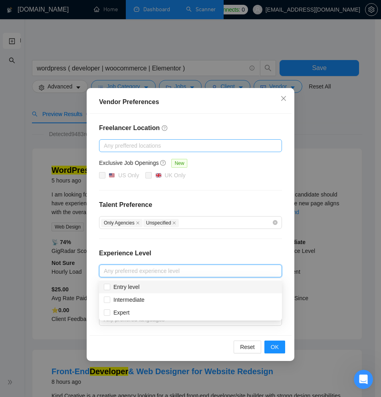
click at [170, 240] on div "Freelancer Location Any preffered locations Exclusive Job Openings New US Only …" at bounding box center [191, 224] width 202 height 221
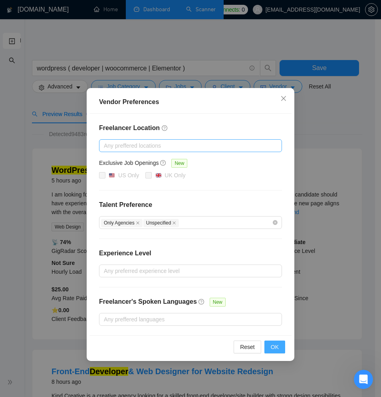
click at [267, 345] on button "OK" at bounding box center [275, 346] width 21 height 13
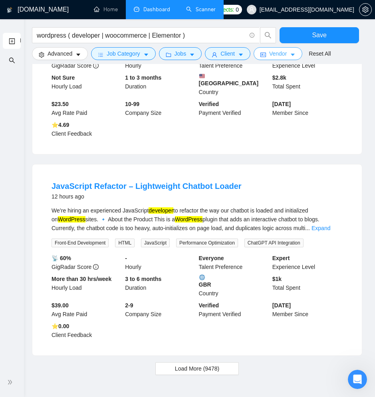
scroll to position [828, 0]
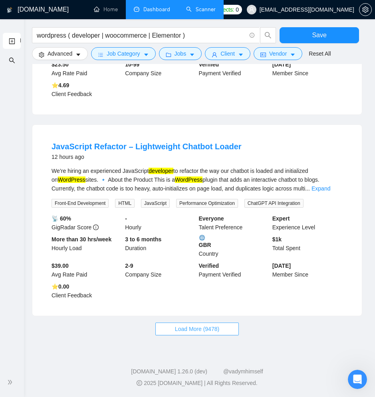
click at [217, 327] on span "Load More (9478)" at bounding box center [197, 328] width 44 height 9
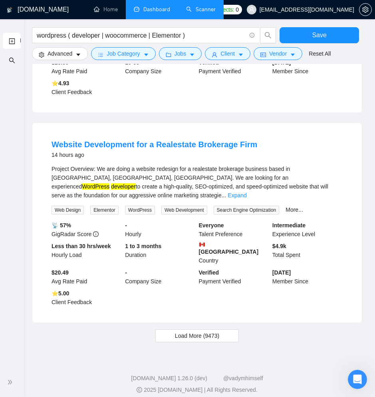
scroll to position [1857, 0]
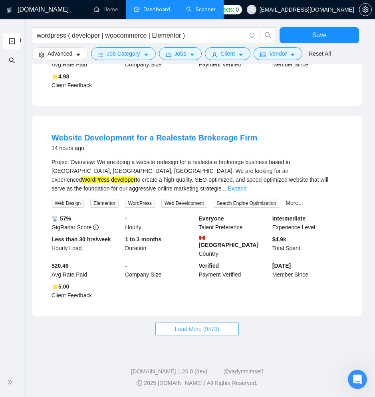
click at [195, 329] on span "Load More (9473)" at bounding box center [197, 328] width 44 height 9
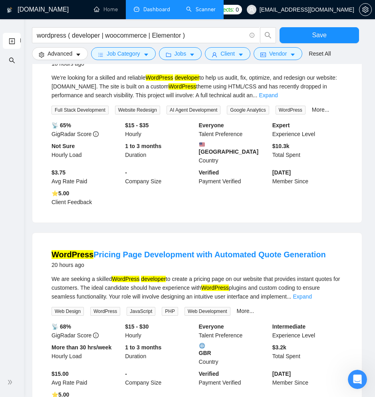
scroll to position [2873, 0]
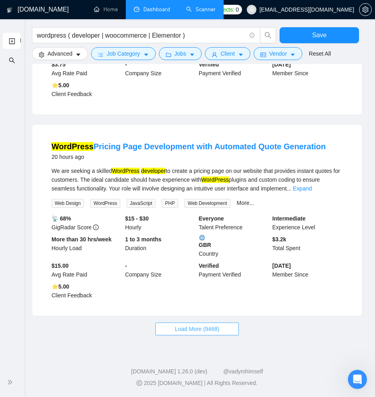
click at [194, 324] on span "Load More (9468)" at bounding box center [197, 328] width 44 height 9
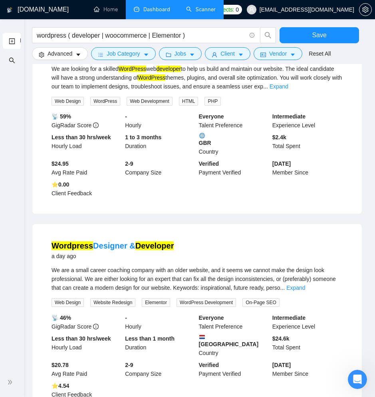
scroll to position [3375, 0]
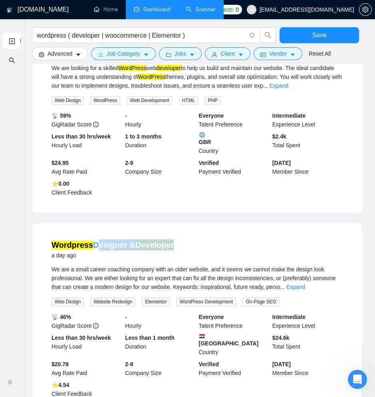
drag, startPoint x: 177, startPoint y: 247, endPoint x: 96, endPoint y: 249, distance: 82.0
click at [95, 250] on div "Wordpress Designer & Developer a day ago" at bounding box center [197, 249] width 291 height 21
copy link "Designer & Developer"
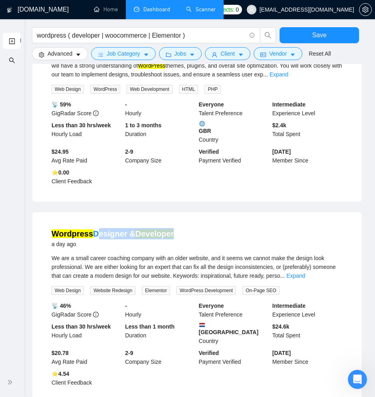
scroll to position [3390, 0]
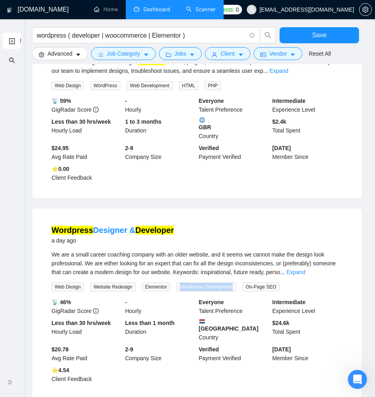
drag, startPoint x: 245, startPoint y: 289, endPoint x: 179, endPoint y: 291, distance: 65.6
click at [179, 291] on div "WordPress Development" at bounding box center [208, 286] width 66 height 9
copy span "WordPress Development"
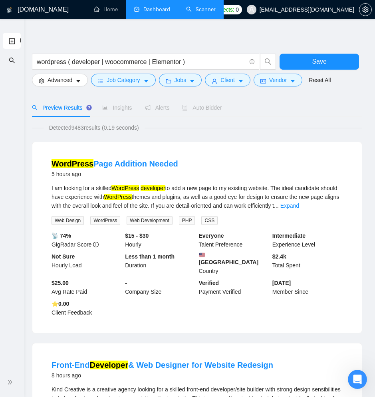
scroll to position [0, 0]
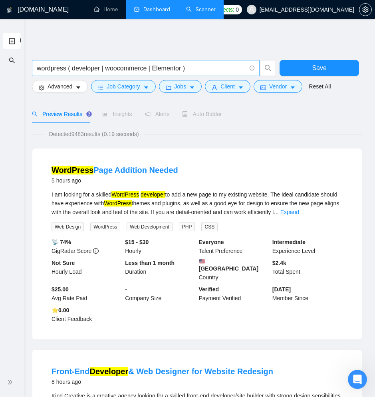
click at [182, 68] on input "wordpress ( developer | woocommerce | Elementor )" at bounding box center [141, 68] width 209 height 10
paste input "WordPress Development"
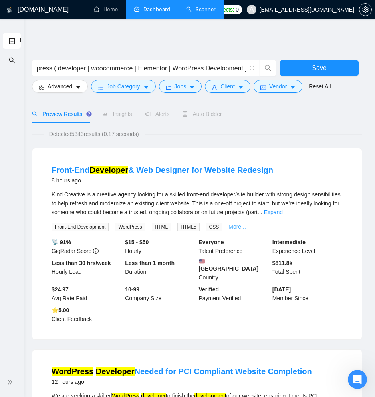
click at [241, 225] on link "More..." at bounding box center [238, 226] width 18 height 6
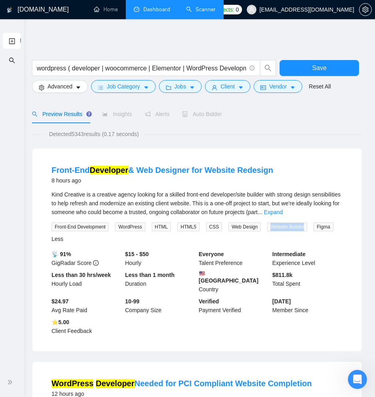
drag, startPoint x: 318, startPoint y: 227, endPoint x: 276, endPoint y: 226, distance: 42.4
click at [276, 225] on div "Website Builder" at bounding box center [289, 226] width 46 height 9
copy span "Website Builder"
click at [237, 68] on input "wordpress ( developer | woocommerce | Elementor | WordPress Development )" at bounding box center [141, 68] width 209 height 10
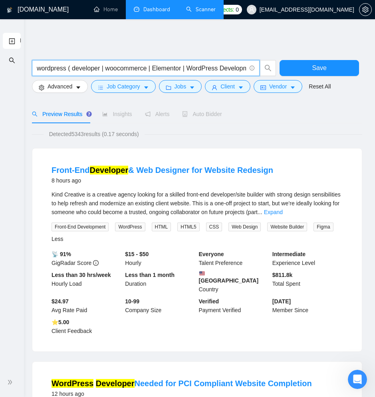
scroll to position [0, 18]
paste input "Website Builder"
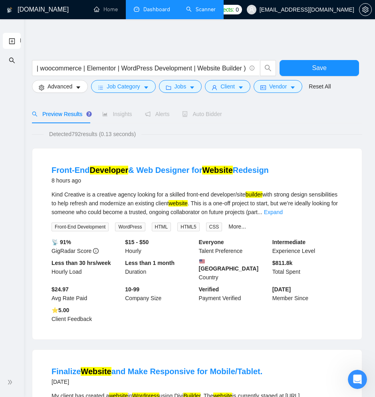
scroll to position [0, 0]
click at [238, 222] on div "More..." at bounding box center [237, 226] width 21 height 9
click at [241, 223] on link "More..." at bounding box center [238, 226] width 18 height 6
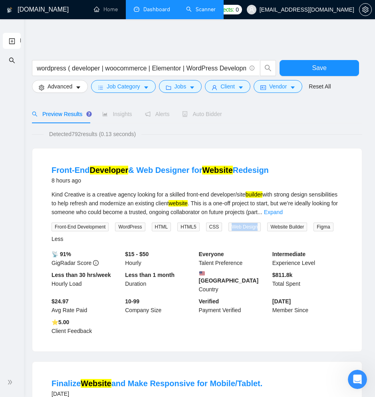
drag, startPoint x: 265, startPoint y: 226, endPoint x: 236, endPoint y: 227, distance: 28.4
click at [236, 227] on span "Web Design" at bounding box center [245, 226] width 32 height 9
copy span "Web Design"
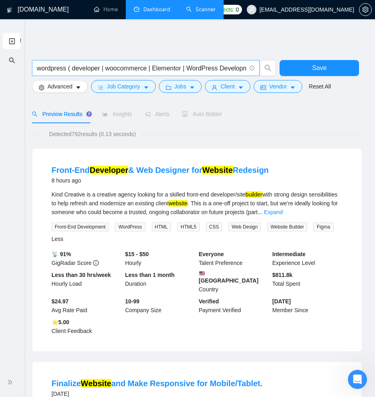
click at [230, 67] on input "wordpress ( developer | woocommerce | Elementor | WordPress Development | Websi…" at bounding box center [141, 68] width 209 height 10
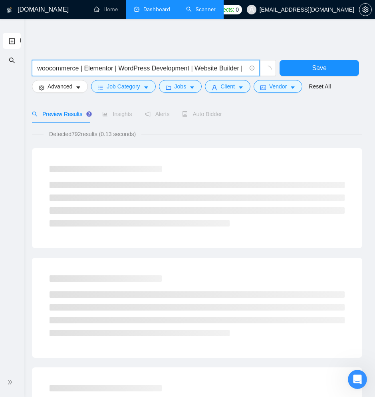
scroll to position [0, 69]
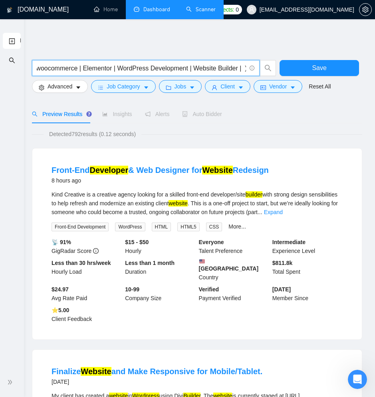
paste input "Web Design"
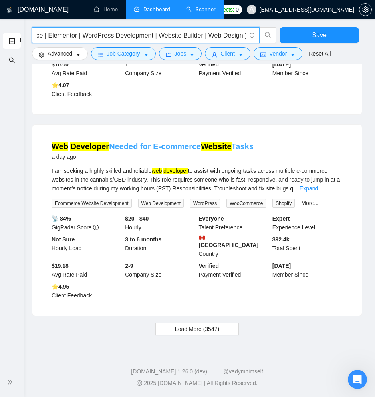
scroll to position [0, 0]
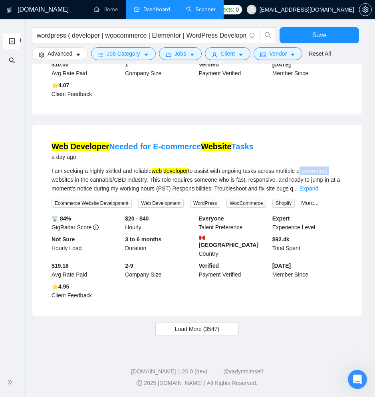
drag, startPoint x: 345, startPoint y: 170, endPoint x: 310, endPoint y: 173, distance: 35.7
click at [310, 173] on li "Web Developer Needed for E-commerce Website Tasks a day ago I am seeking a high…" at bounding box center [197, 220] width 311 height 172
copy div "e-commerce"
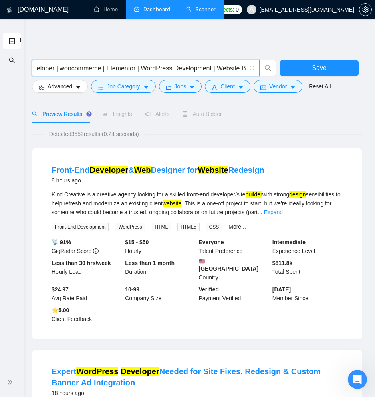
scroll to position [0, 108]
drag, startPoint x: 227, startPoint y: 70, endPoint x: 270, endPoint y: 67, distance: 42.5
click at [270, 67] on span "wordpress ( developer | woocommerce | Elementor | WordPress Development | Websi…" at bounding box center [154, 68] width 245 height 16
click at [243, 68] on input "wordpress ( developer | woocommerce | Elementor | WordPress Development | Websi…" at bounding box center [141, 68] width 209 height 10
paste input "e-commerce"
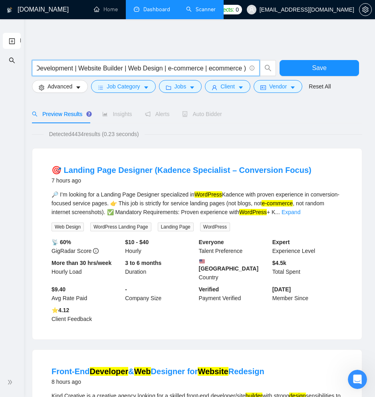
scroll to position [0, 0]
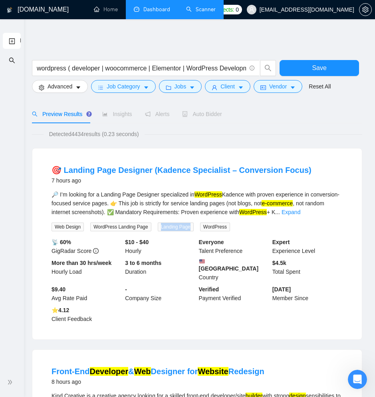
drag, startPoint x: 198, startPoint y: 228, endPoint x: 163, endPoint y: 227, distance: 34.8
click at [163, 228] on div "Landing Page" at bounding box center [177, 226] width 42 height 9
copy span "Landing Page"
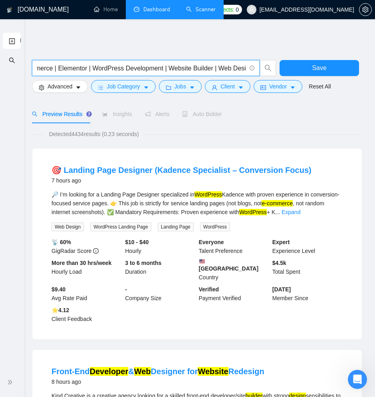
scroll to position [0, 189]
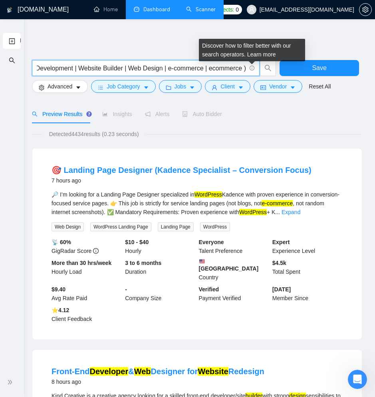
drag, startPoint x: 211, startPoint y: 69, endPoint x: 250, endPoint y: 67, distance: 39.2
click at [253, 68] on span "wordpress ( developer | woocommerce | Elementor | WordPress Development | Websi…" at bounding box center [146, 68] width 228 height 16
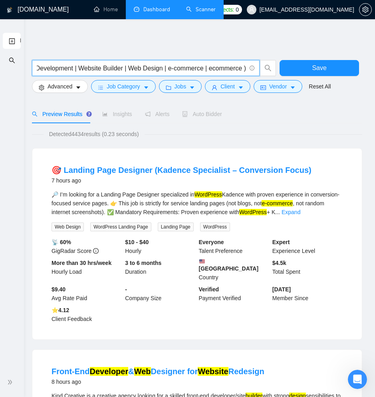
click at [244, 70] on input "wordpress ( developer | woocommerce | Elementor | WordPress Development | Websi…" at bounding box center [141, 68] width 209 height 10
paste input "Landing Page"
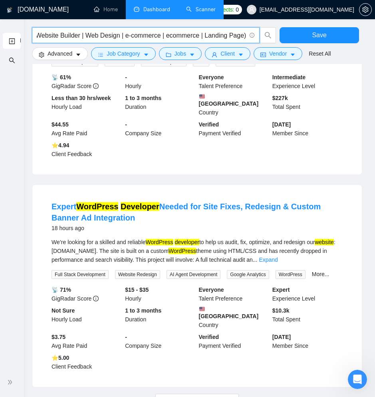
scroll to position [839, 0]
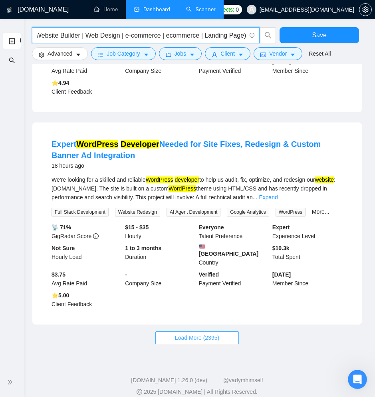
type input "wordpress ( developer | woocommerce | Elementor | WordPress Development | Websi…"
click at [187, 333] on span "Load More (2395)" at bounding box center [197, 337] width 44 height 9
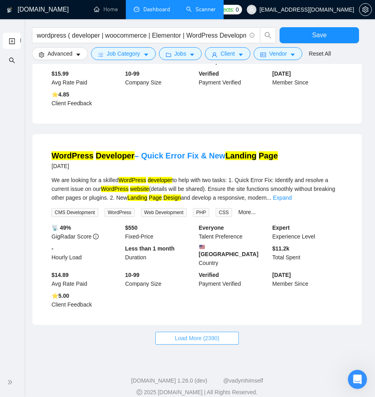
scroll to position [1845, 0]
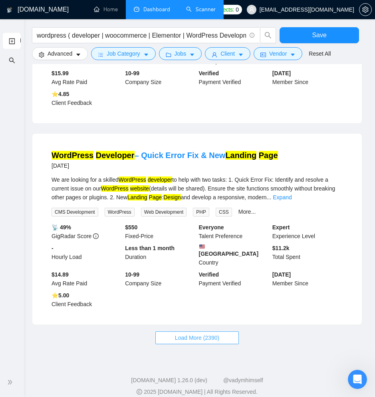
click at [180, 333] on span "Load More (2390)" at bounding box center [197, 337] width 44 height 9
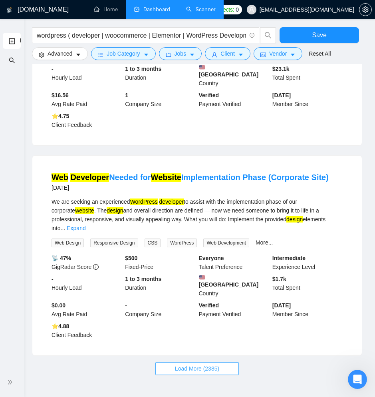
scroll to position [2872, 0]
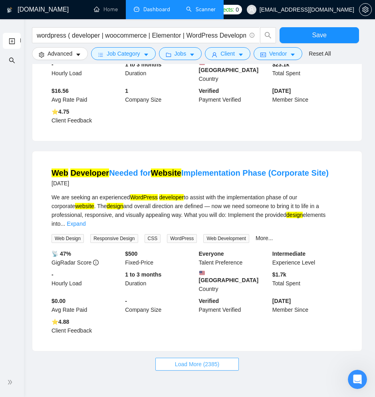
click at [182, 359] on span "Load More (2385)" at bounding box center [197, 363] width 44 height 9
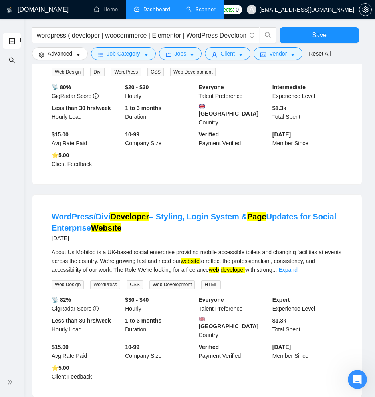
scroll to position [3924, 0]
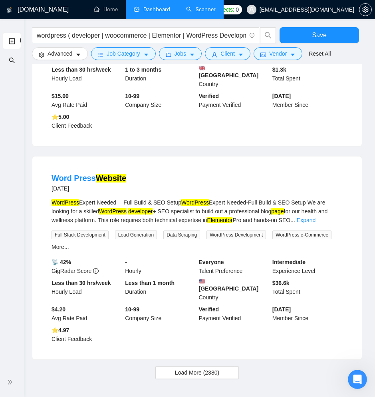
click at [182, 368] on span "Load More (2380)" at bounding box center [197, 372] width 44 height 9
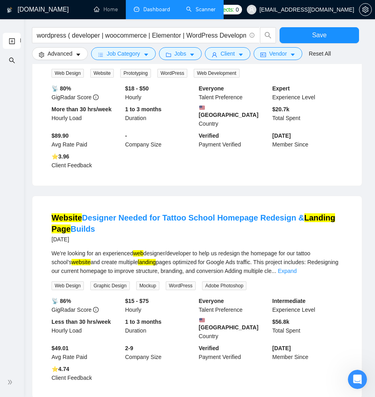
scroll to position [4949, 0]
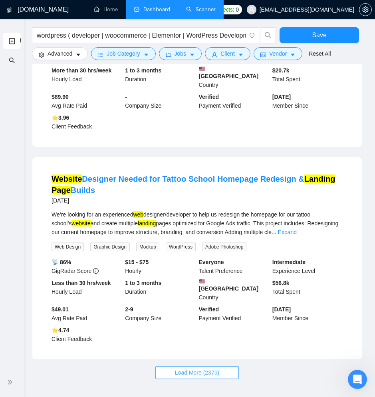
click at [193, 368] on span "Load More (2375)" at bounding box center [197, 372] width 44 height 9
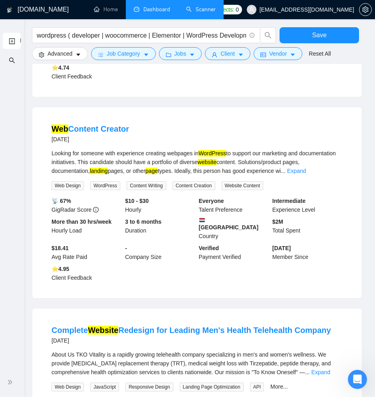
scroll to position [5213, 0]
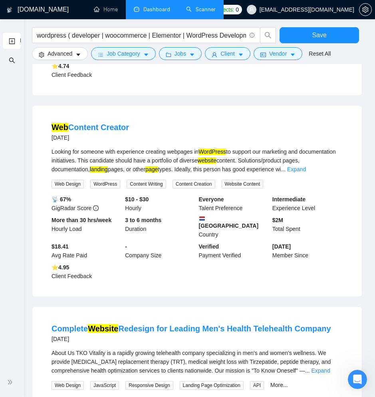
drag, startPoint x: 275, startPoint y: 145, endPoint x: 160, endPoint y: 141, distance: 114.4
click at [160, 141] on li "Web Content Creator 4 days ago Looking for someone with experience creating web…" at bounding box center [197, 201] width 311 height 172
drag, startPoint x: 44, startPoint y: 138, endPoint x: 269, endPoint y: 139, distance: 224.7
click at [269, 139] on li "Web Content Creator 4 days ago Looking for someone with experience creating web…" at bounding box center [197, 201] width 311 height 172
copy div "Web Design WordPress Content Writing Content Creation Website Content"
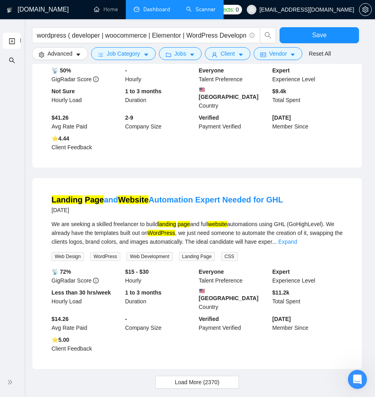
scroll to position [5955, 0]
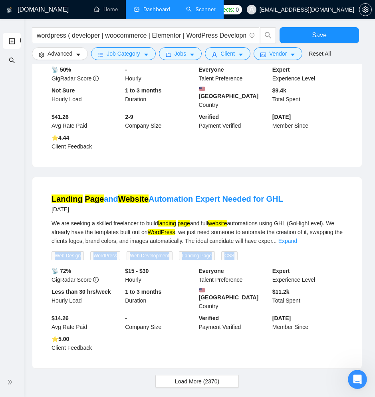
drag, startPoint x: 261, startPoint y: 204, endPoint x: 50, endPoint y: 206, distance: 210.7
click at [52, 219] on div "We are seeking a skilled freelancer to build landing page and full website auto…" at bounding box center [197, 239] width 291 height 41
copy div "Web Design WordPress Web Development Landing Page CSS"
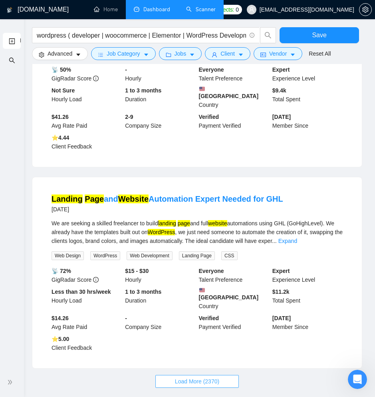
click at [219, 377] on span "Load More (2370)" at bounding box center [197, 381] width 44 height 9
click at [203, 377] on span "Load More (2370)" at bounding box center [197, 381] width 44 height 9
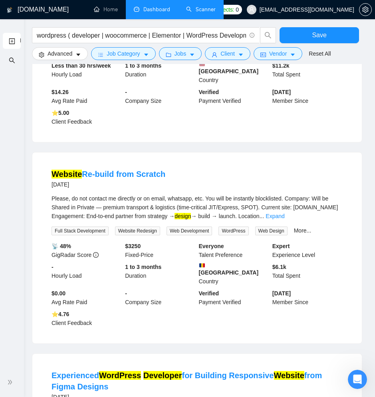
scroll to position [6195, 0]
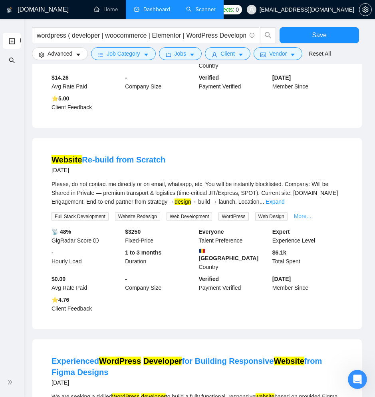
click at [311, 213] on link "More..." at bounding box center [303, 216] width 18 height 6
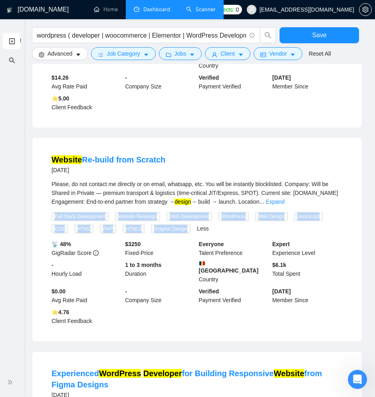
drag, startPoint x: 195, startPoint y: 173, endPoint x: 48, endPoint y: 166, distance: 147.7
click at [48, 166] on li "Website Re-build from Scratch 5 days ago Please, do not contact me directly or …" at bounding box center [197, 240] width 311 height 184
copy div "Full Stack Development Website Redesign Web Development WordPress Web Design Ja…"
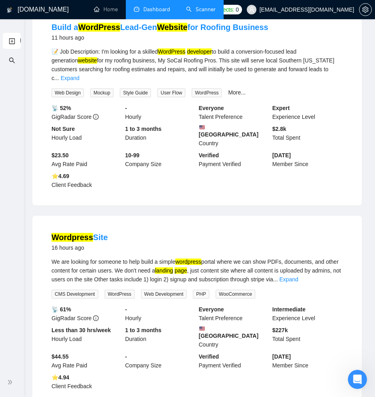
scroll to position [0, 0]
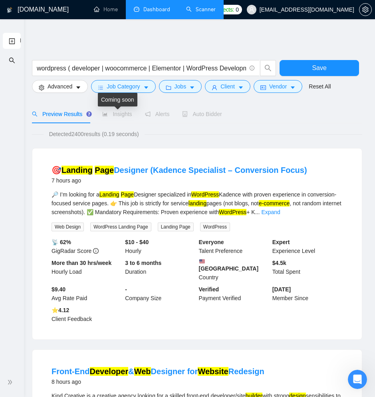
click at [121, 112] on span "Insights" at bounding box center [117, 114] width 30 height 6
click at [161, 114] on span "Alerts" at bounding box center [157, 114] width 25 height 6
click at [209, 115] on span "Auto Bidder" at bounding box center [202, 114] width 40 height 6
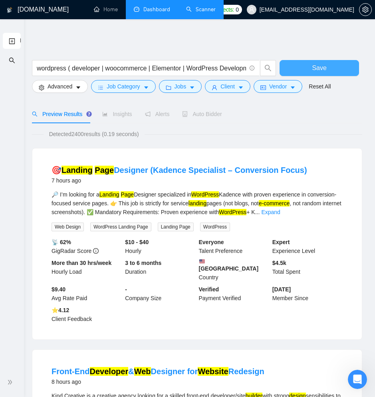
click at [299, 63] on button "Save" at bounding box center [320, 68] width 80 height 16
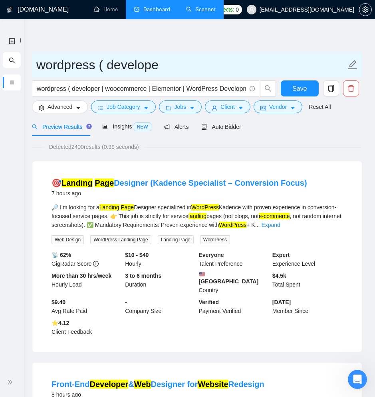
click at [354, 64] on icon "edit" at bounding box center [353, 64] width 9 height 9
click at [353, 66] on icon "edit" at bounding box center [353, 65] width 10 height 10
type input "WordPress"
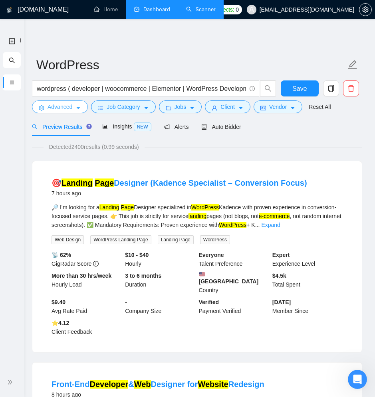
click at [56, 111] on span "Advanced" at bounding box center [60, 106] width 25 height 9
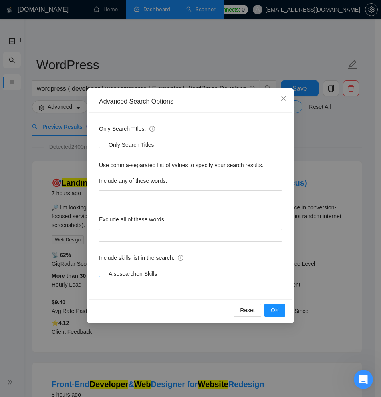
click at [105, 273] on span at bounding box center [102, 273] width 6 height 6
click at [105, 273] on input "Also search on Skills" at bounding box center [102, 273] width 6 height 6
click at [104, 273] on input "Also search on Skills" at bounding box center [102, 273] width 6 height 6
checkbox input "false"
click at [275, 309] on span "OK" at bounding box center [275, 309] width 8 height 9
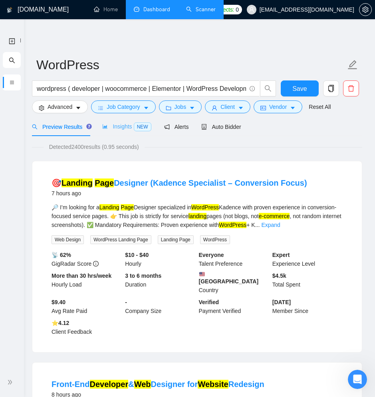
click at [119, 133] on div "Insights NEW" at bounding box center [126, 126] width 49 height 19
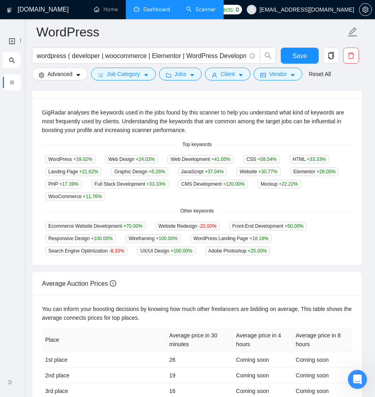
scroll to position [239, 0]
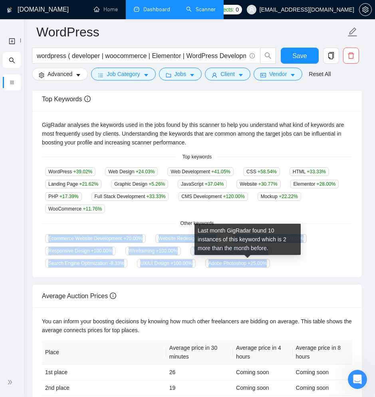
drag, startPoint x: 49, startPoint y: 238, endPoint x: 278, endPoint y: 264, distance: 230.9
click at [278, 264] on div "Ecommerce Website Development +70.00 % Website Redesign -20.00 % Front-End Deve…" at bounding box center [197, 250] width 311 height 34
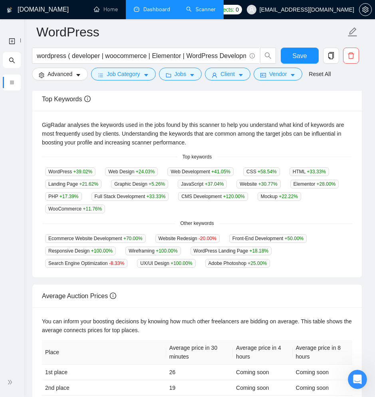
click at [257, 210] on div "WordPress +39.02 % Web Design +24.03 % Web Development +41.05 % CSS +58.54 % HT…" at bounding box center [197, 190] width 311 height 46
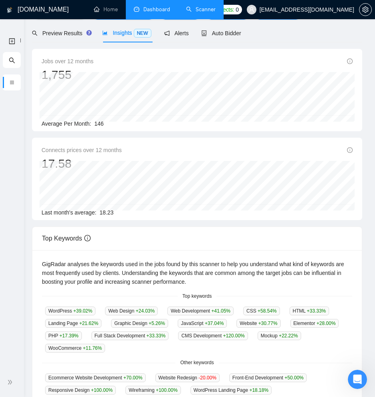
scroll to position [0, 0]
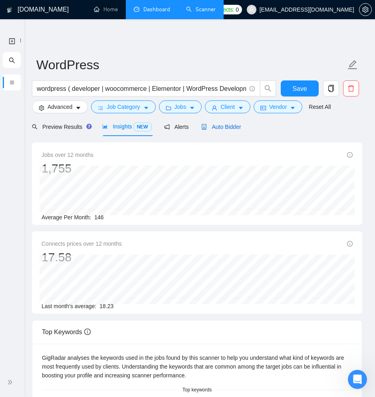
click at [229, 126] on span "Auto Bidder" at bounding box center [221, 127] width 40 height 6
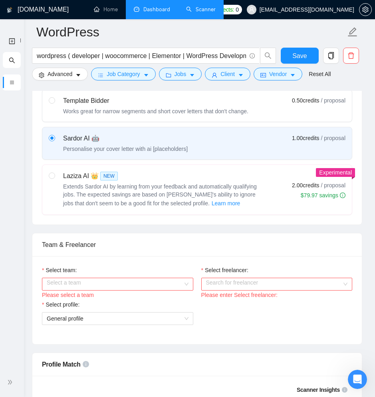
scroll to position [312, 0]
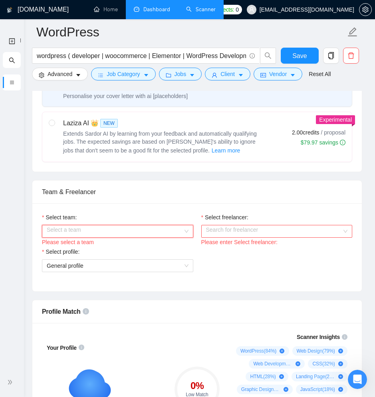
click at [106, 231] on input "Select team:" at bounding box center [115, 231] width 136 height 12
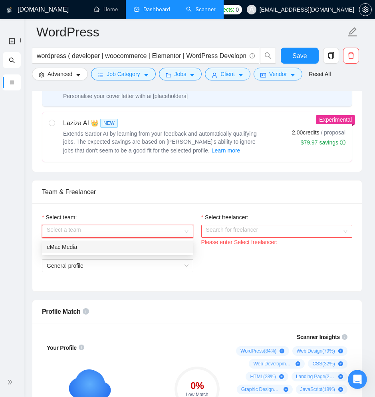
click at [99, 244] on div "eMac Media" at bounding box center [118, 246] width 142 height 9
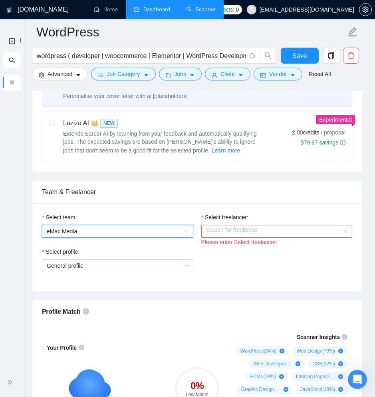
click at [226, 229] on input "Select freelancer:" at bounding box center [274, 231] width 136 height 12
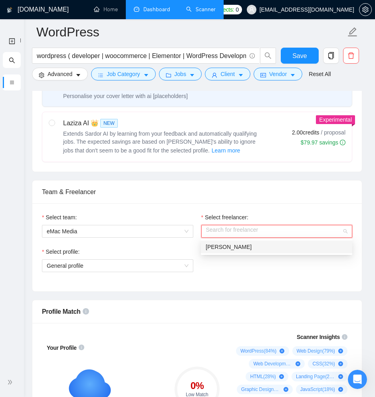
click at [224, 247] on span "Windy Pierre" at bounding box center [229, 246] width 46 height 6
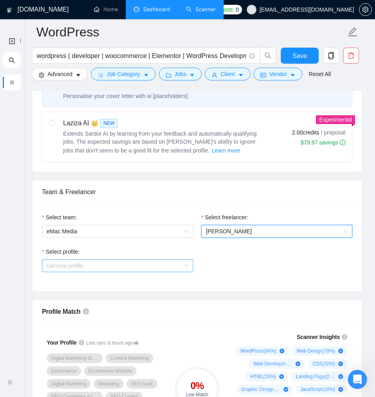
click at [141, 264] on span "General profile" at bounding box center [118, 265] width 142 height 12
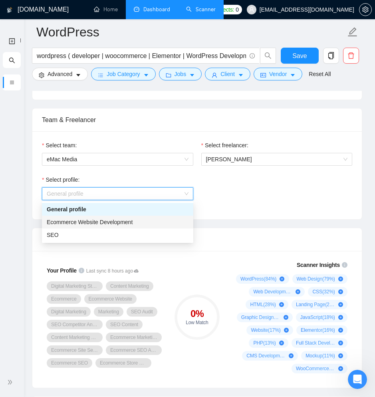
scroll to position [385, 0]
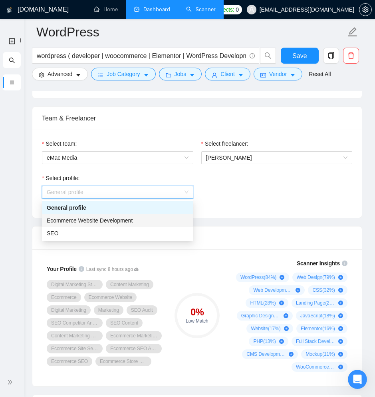
click at [133, 217] on span "Ecommerce Website Development" at bounding box center [90, 220] width 86 height 6
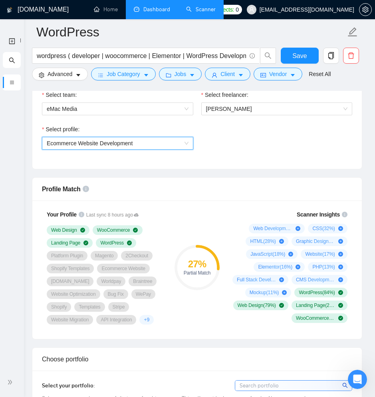
scroll to position [435, 0]
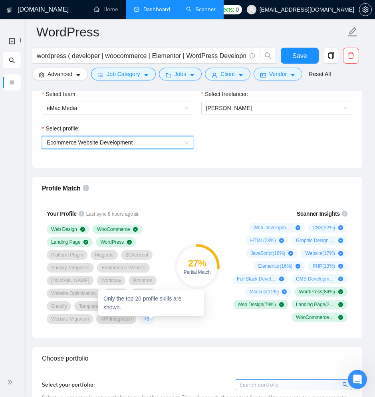
click at [149, 315] on div "Only the top 20 profile skills are shown." at bounding box center [151, 303] width 106 height 26
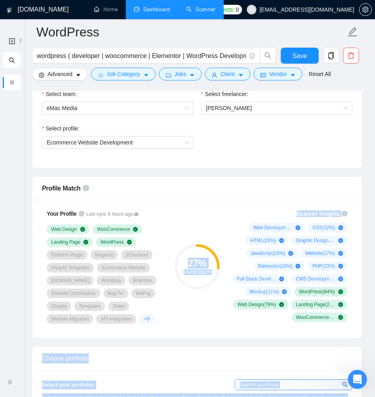
drag, startPoint x: 142, startPoint y: 328, endPoint x: 67, endPoint y: 286, distance: 86.4
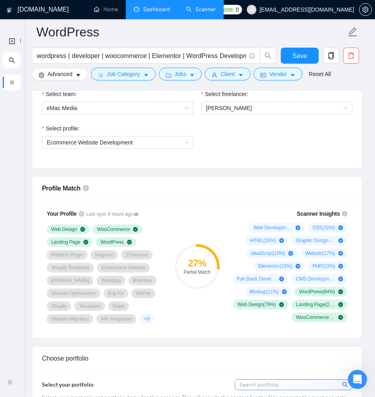
click at [38, 222] on div "Your Profile Last sync 8 hours ago Web Design WooCommerce Landing Page WordPres…" at bounding box center [197, 268] width 330 height 138
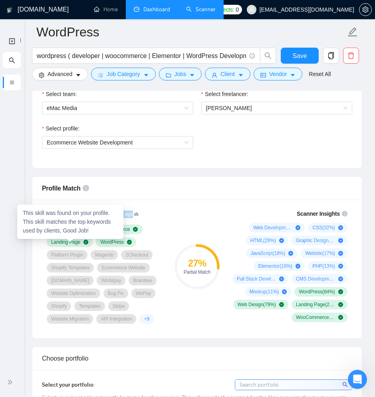
drag, startPoint x: 40, startPoint y: 215, endPoint x: 48, endPoint y: 259, distance: 44.6
click at [50, 257] on div "Your Profile Last sync 8 hours ago Web Design WooCommerce Landing Page WordPres…" at bounding box center [105, 266] width 132 height 124
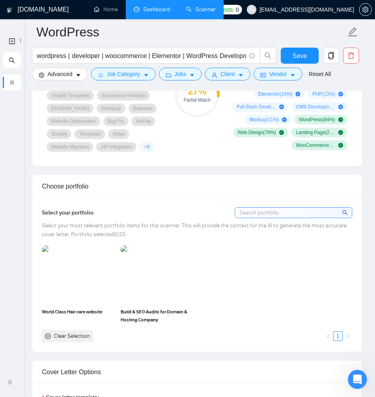
scroll to position [608, 0]
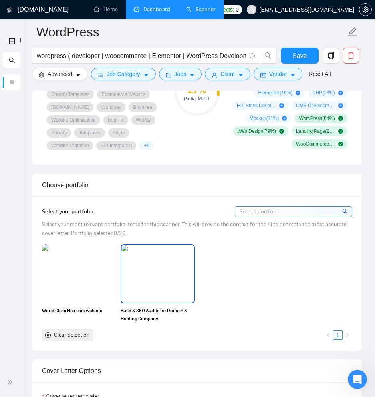
click at [157, 295] on img at bounding box center [158, 274] width 72 height 58
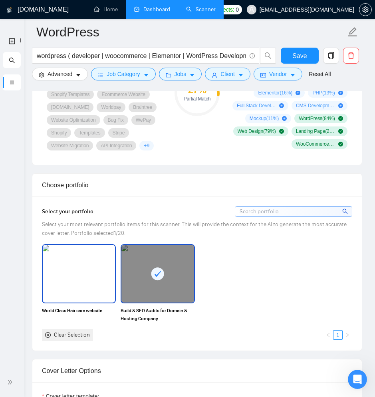
click at [83, 288] on img at bounding box center [79, 274] width 72 height 58
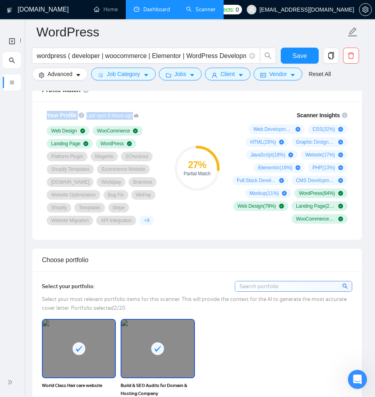
scroll to position [531, 0]
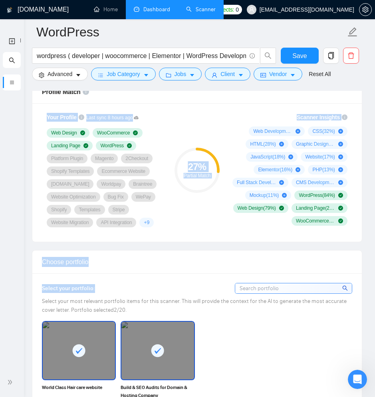
click at [184, 229] on div "27 % Partial Match" at bounding box center [197, 170] width 53 height 124
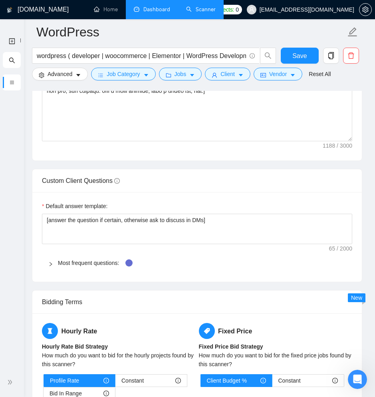
scroll to position [1057, 0]
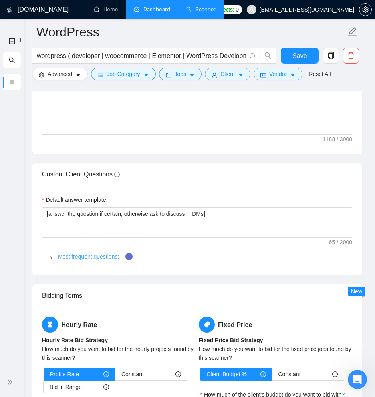
click at [63, 257] on link "Most frequent questions:" at bounding box center [88, 256] width 61 height 6
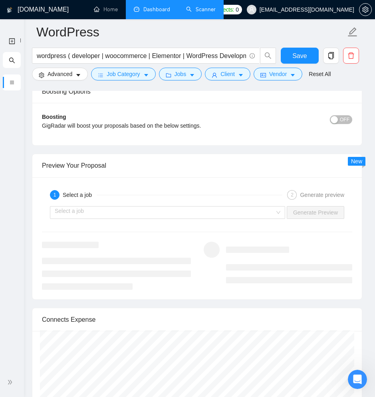
scroll to position [1628, 0]
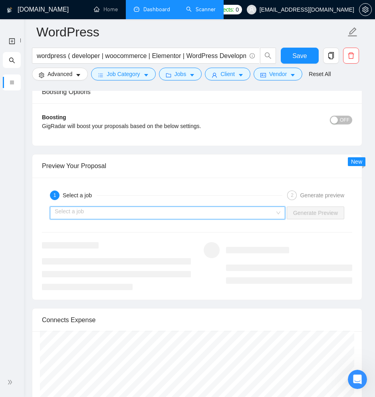
click at [222, 215] on input "search" at bounding box center [165, 213] width 220 height 12
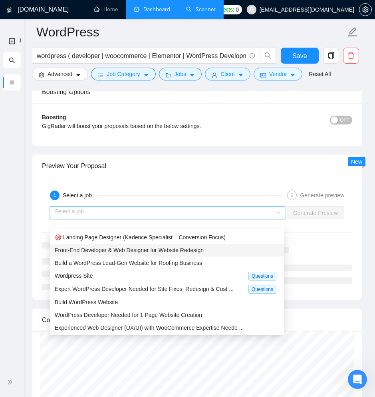
click at [211, 249] on div "Front-End Developer & Web Designer for Website Redesign" at bounding box center [167, 249] width 225 height 9
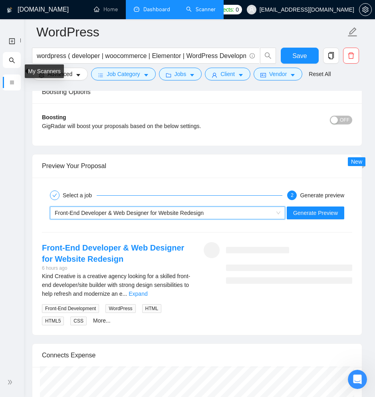
click at [12, 86] on div at bounding box center [12, 82] width 18 height 16
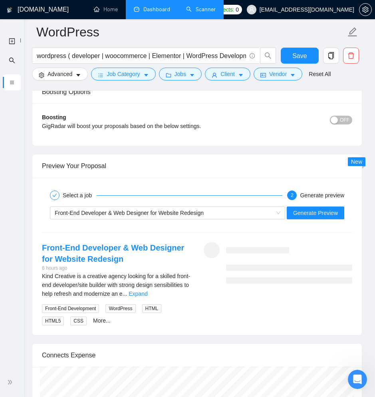
click at [19, 106] on div "New Scanner" at bounding box center [12, 199] width 24 height 336
click at [15, 41] on link "New Scanner" at bounding box center [12, 41] width 6 height 16
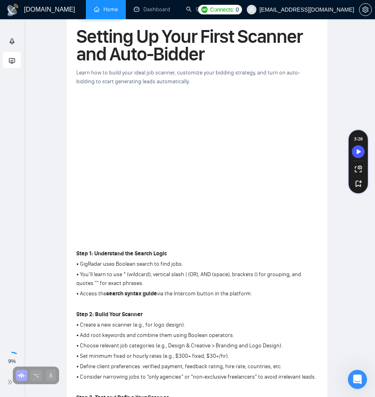
scroll to position [34, 0]
